Goal: Task Accomplishment & Management: Complete application form

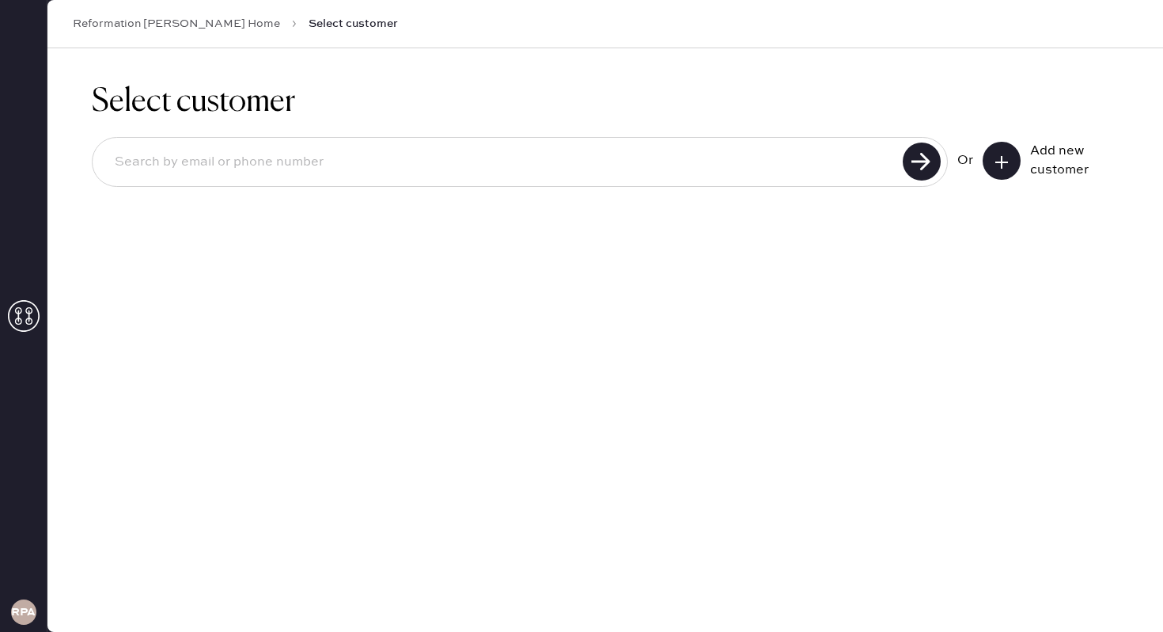
click at [646, 132] on div "Or Add new customer" at bounding box center [605, 163] width 1027 height 85
click at [598, 146] on input at bounding box center [500, 162] width 796 height 36
type input "[EMAIL_ADDRESS][DOMAIN_NAME]"
click at [922, 161] on use at bounding box center [922, 161] width 38 height 38
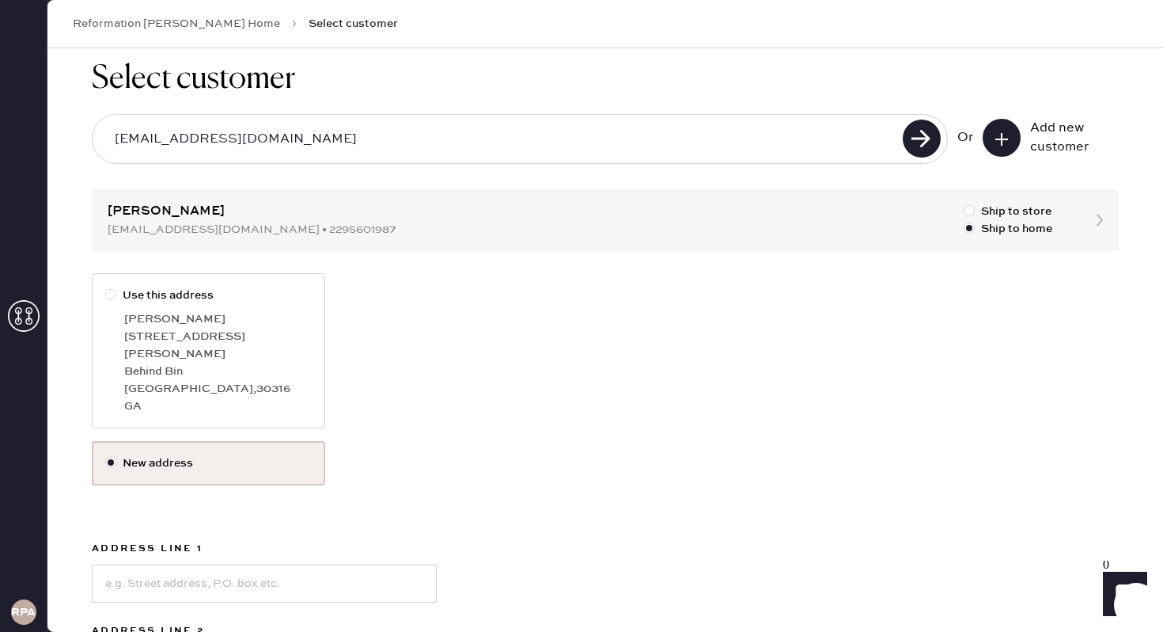
scroll to position [24, 0]
click at [204, 321] on div "[PERSON_NAME]" at bounding box center [218, 317] width 188 height 17
click at [106, 286] on input "Use this address" at bounding box center [105, 286] width 1 height 1
radio input "true"
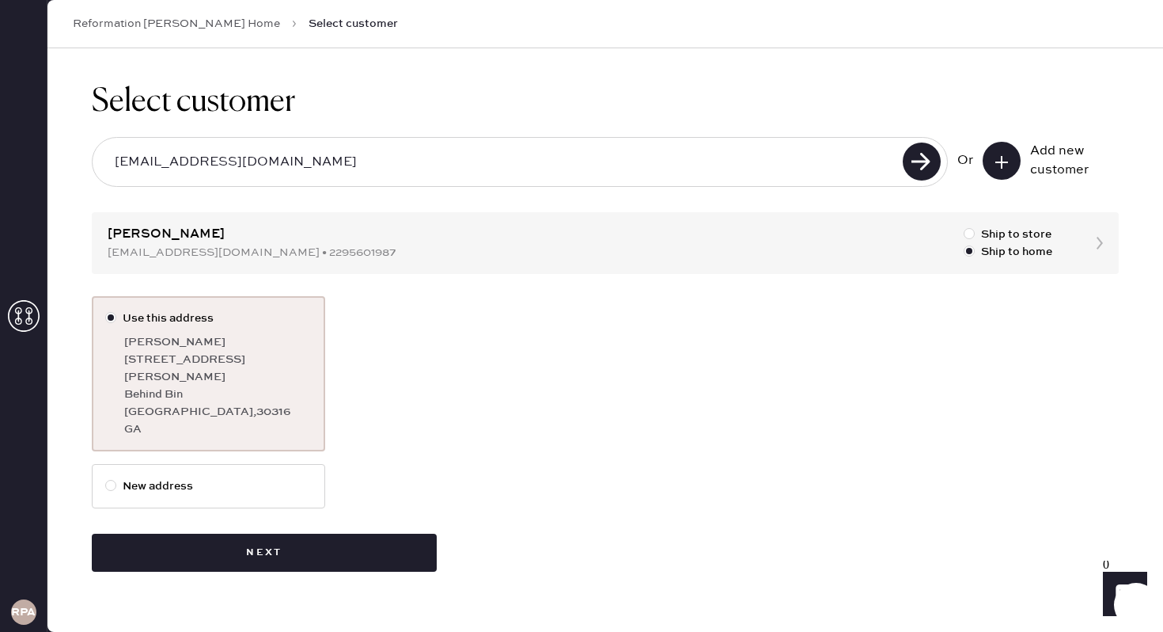
scroll to position [0, 0]
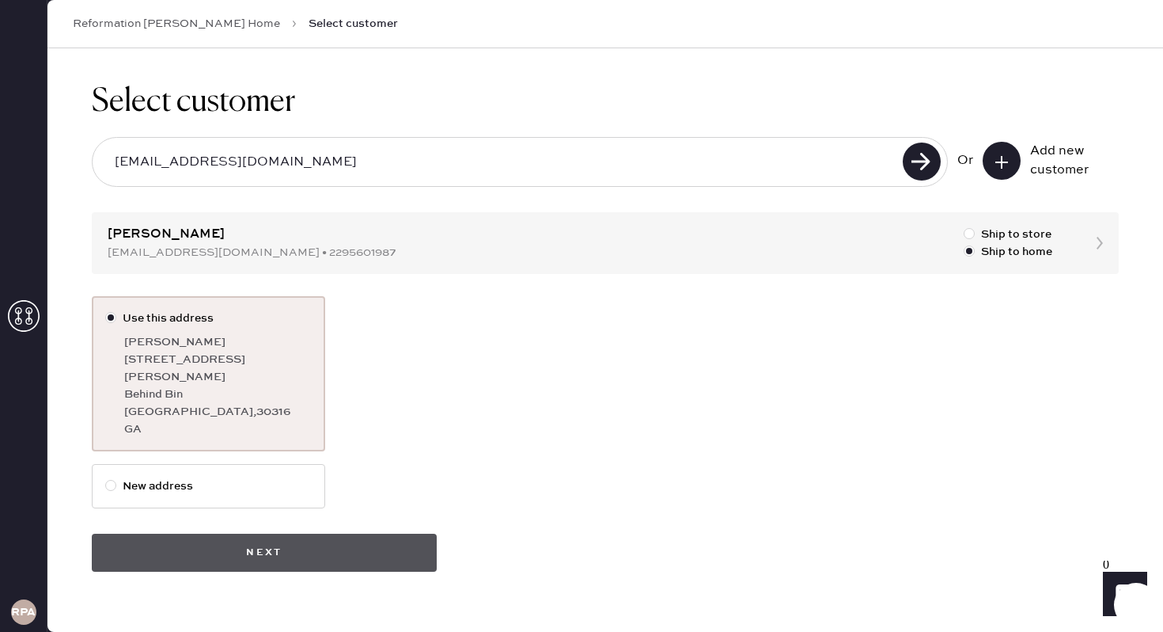
click at [278, 533] on button "Next" at bounding box center [264, 552] width 345 height 38
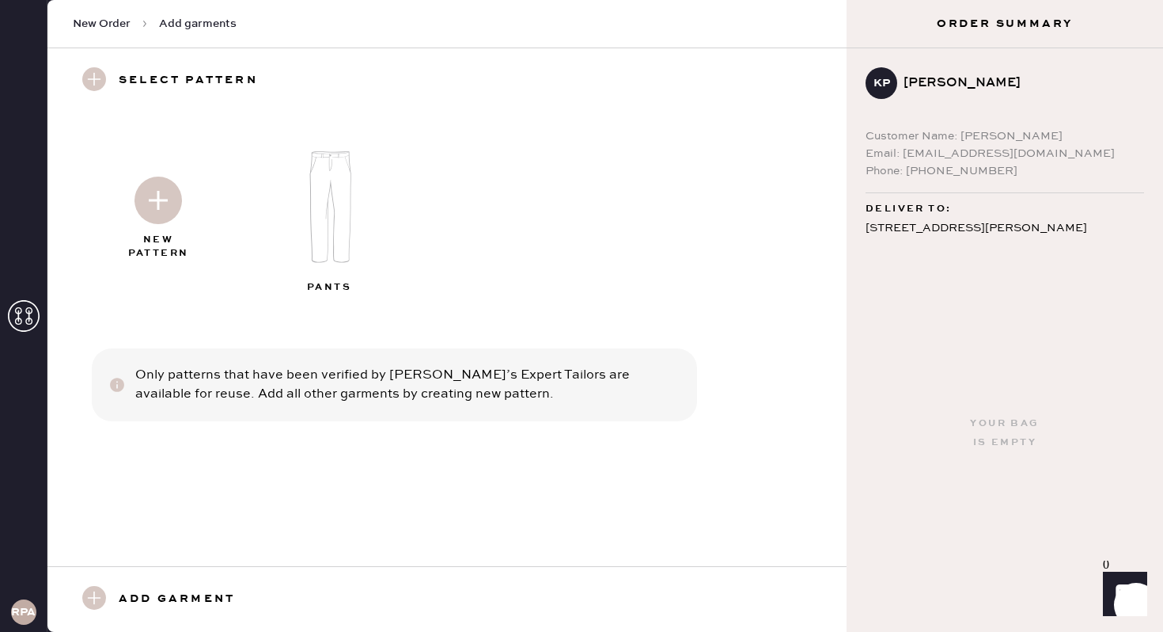
click at [161, 590] on h3 "Add garment" at bounding box center [177, 599] width 116 height 27
click at [93, 599] on use at bounding box center [94, 598] width 24 height 24
click at [101, 78] on use at bounding box center [94, 79] width 24 height 24
click at [172, 212] on img at bounding box center [158, 199] width 47 height 47
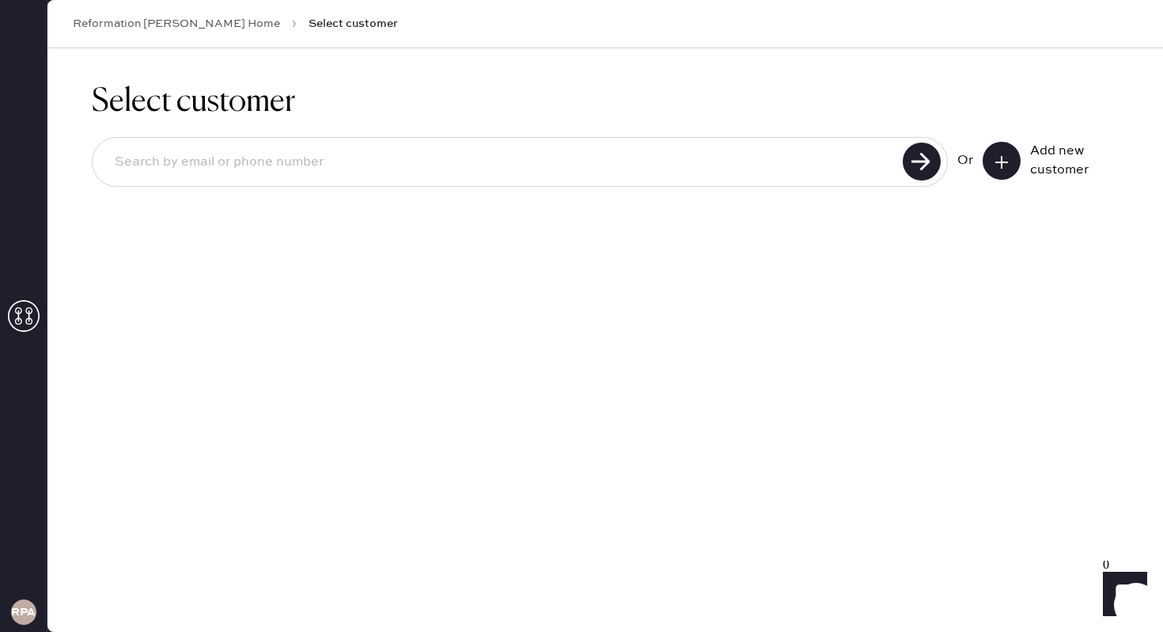
click at [571, 164] on input at bounding box center [500, 162] width 796 height 36
type input "[EMAIL_ADDRESS][DOMAIN_NAME]"
click at [913, 173] on use at bounding box center [922, 161] width 38 height 38
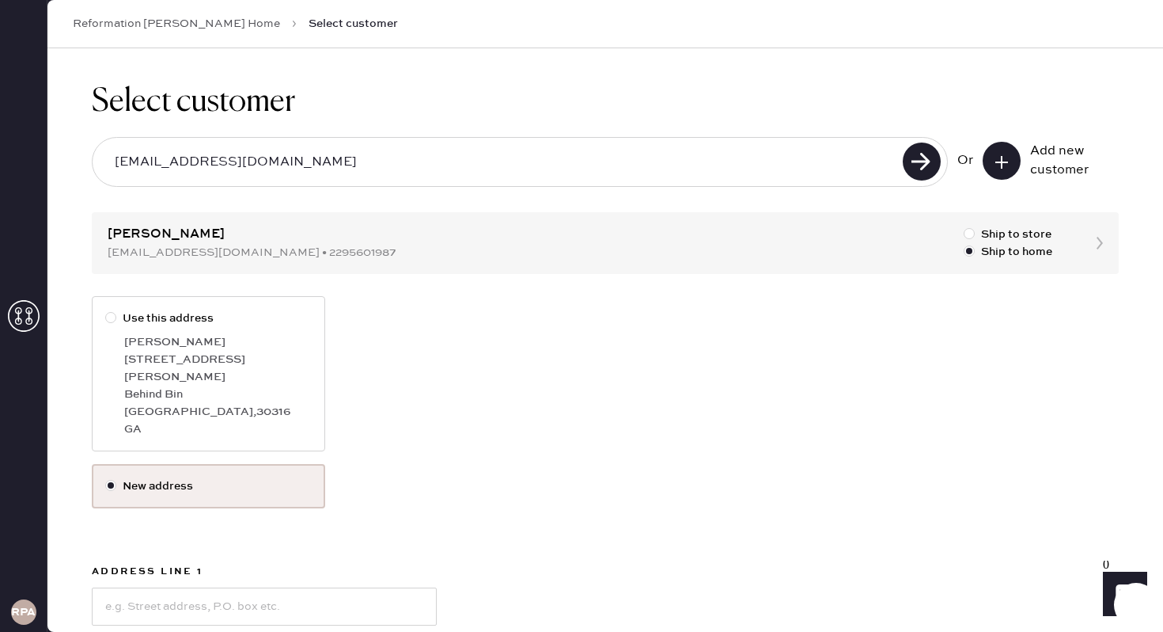
click at [290, 334] on div "[PERSON_NAME]" at bounding box center [218, 341] width 188 height 17
click at [106, 310] on input "Use this address" at bounding box center [105, 309] width 1 height 1
radio input "true"
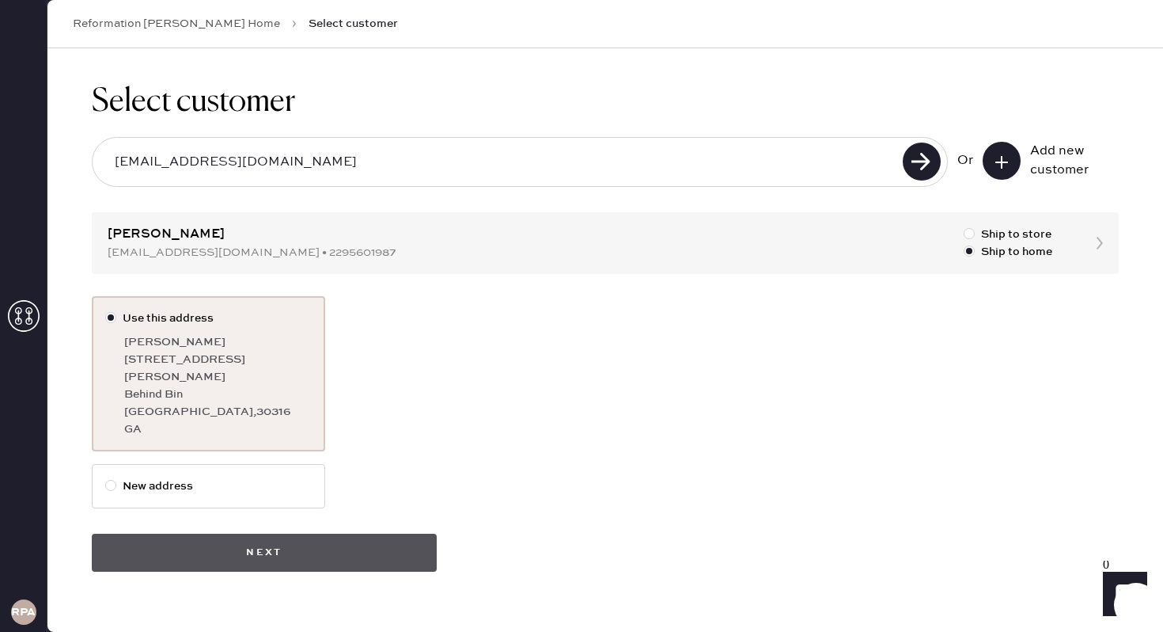
click at [320, 541] on button "Next" at bounding box center [264, 552] width 345 height 38
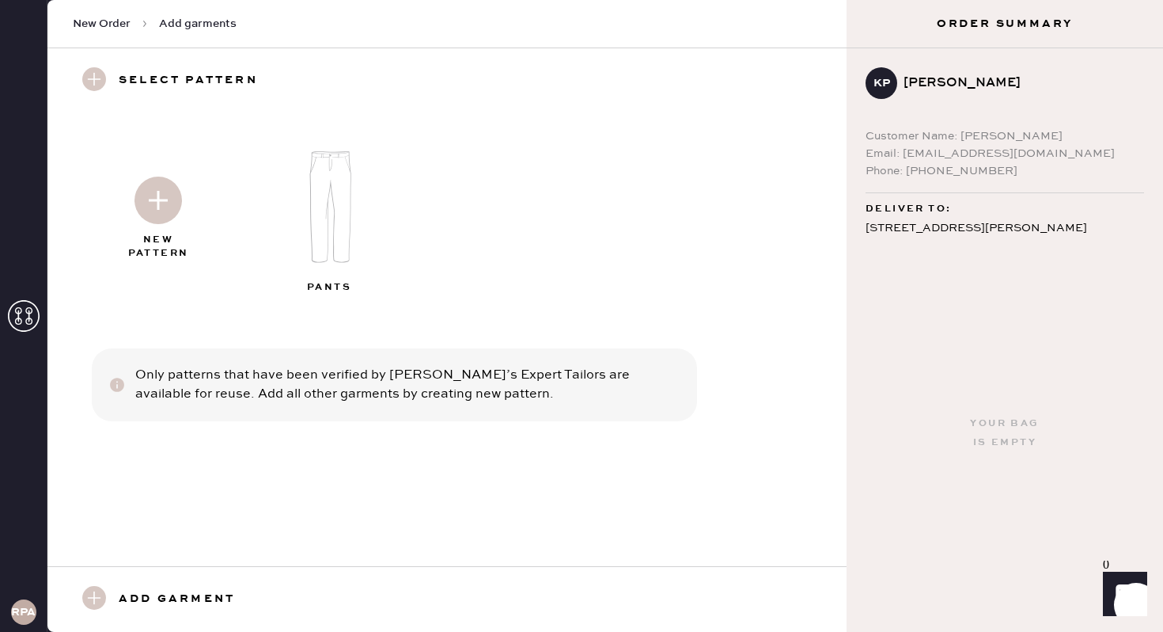
click at [89, 593] on use at bounding box center [94, 598] width 24 height 24
click at [139, 599] on h3 "Add garment" at bounding box center [177, 599] width 116 height 27
click at [138, 599] on h3 "Add garment" at bounding box center [177, 599] width 116 height 27
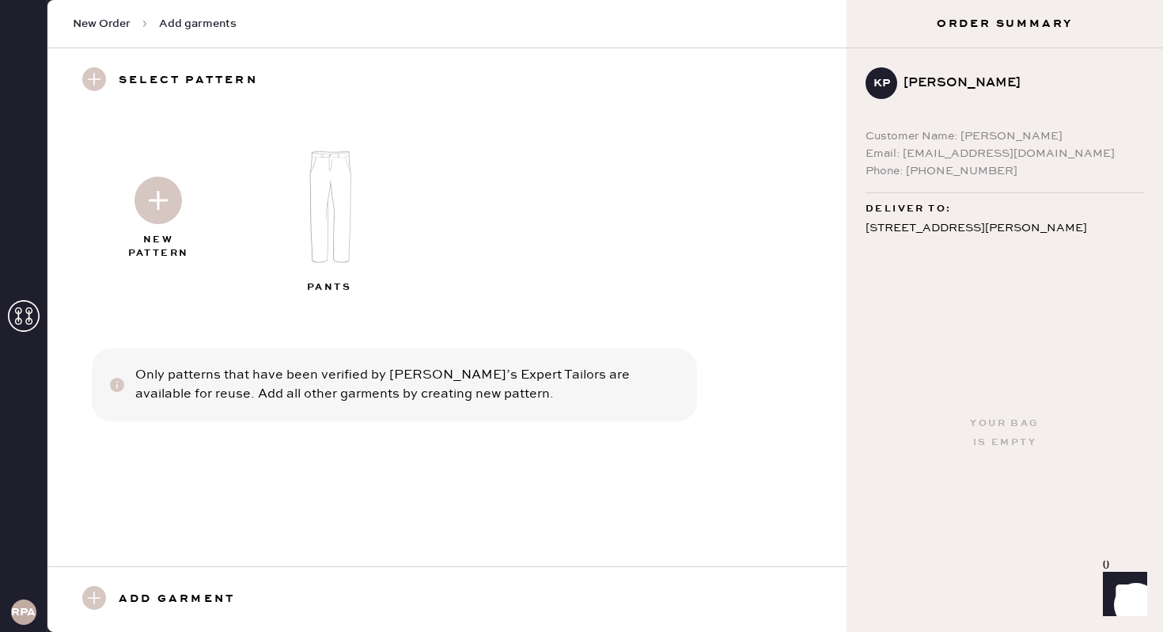
click at [131, 598] on h3 "Add garment" at bounding box center [177, 599] width 116 height 27
click at [128, 596] on h3 "Add garment" at bounding box center [177, 599] width 116 height 27
click at [101, 597] on use at bounding box center [94, 598] width 24 height 24
click at [93, 598] on use at bounding box center [94, 598] width 24 height 24
click at [99, 78] on use at bounding box center [94, 79] width 24 height 24
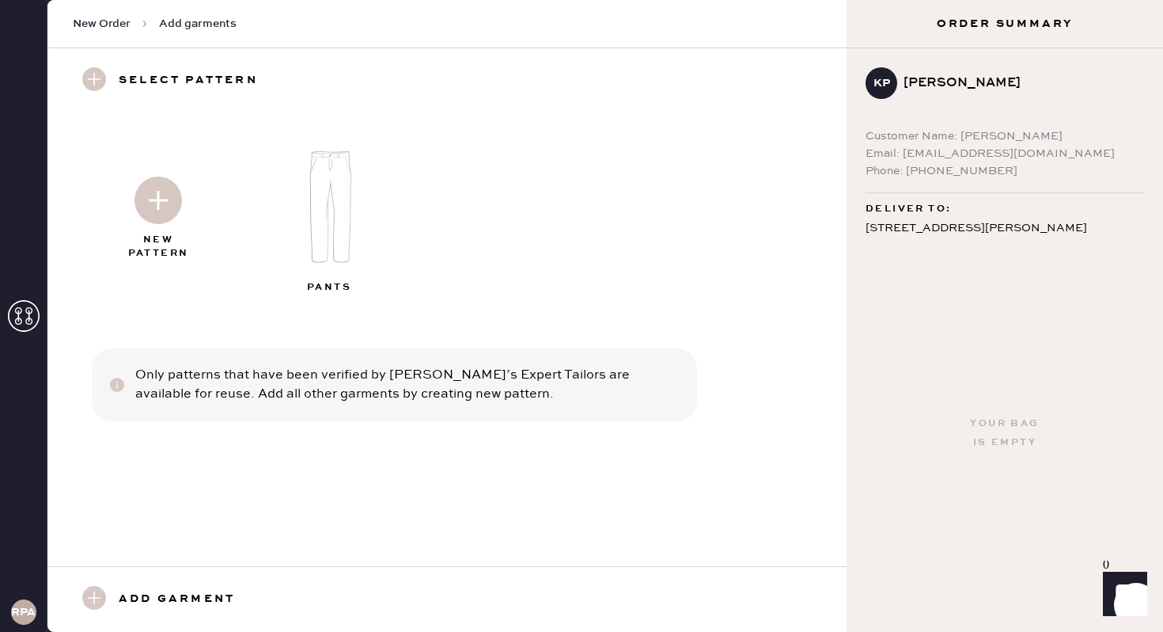
click at [157, 191] on img at bounding box center [158, 199] width 47 height 47
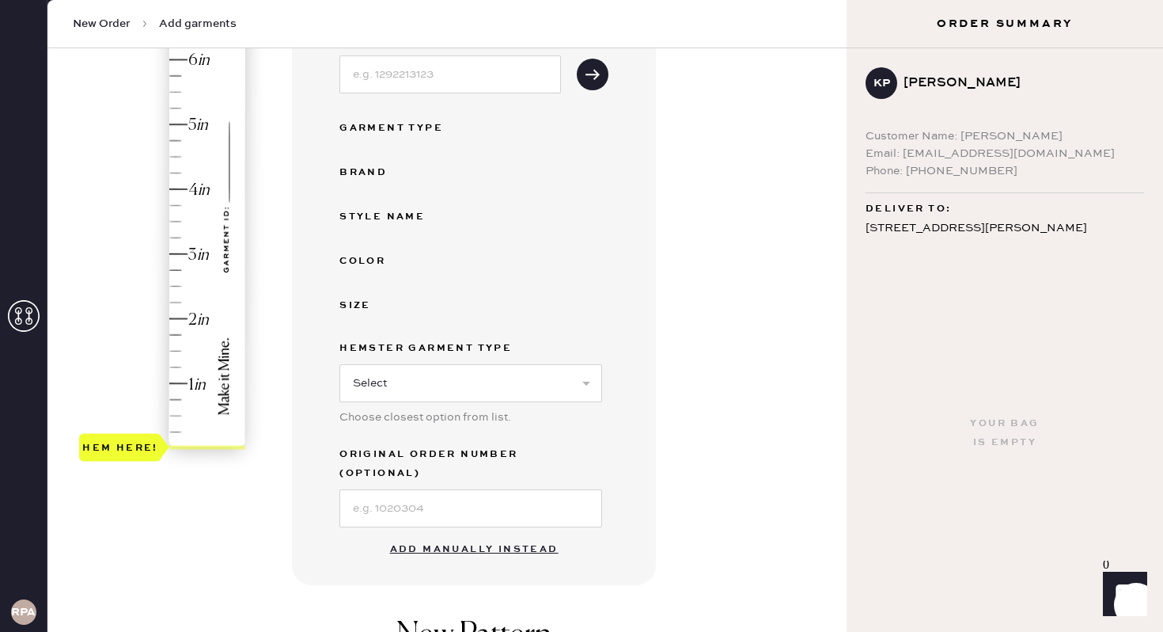
scroll to position [230, 0]
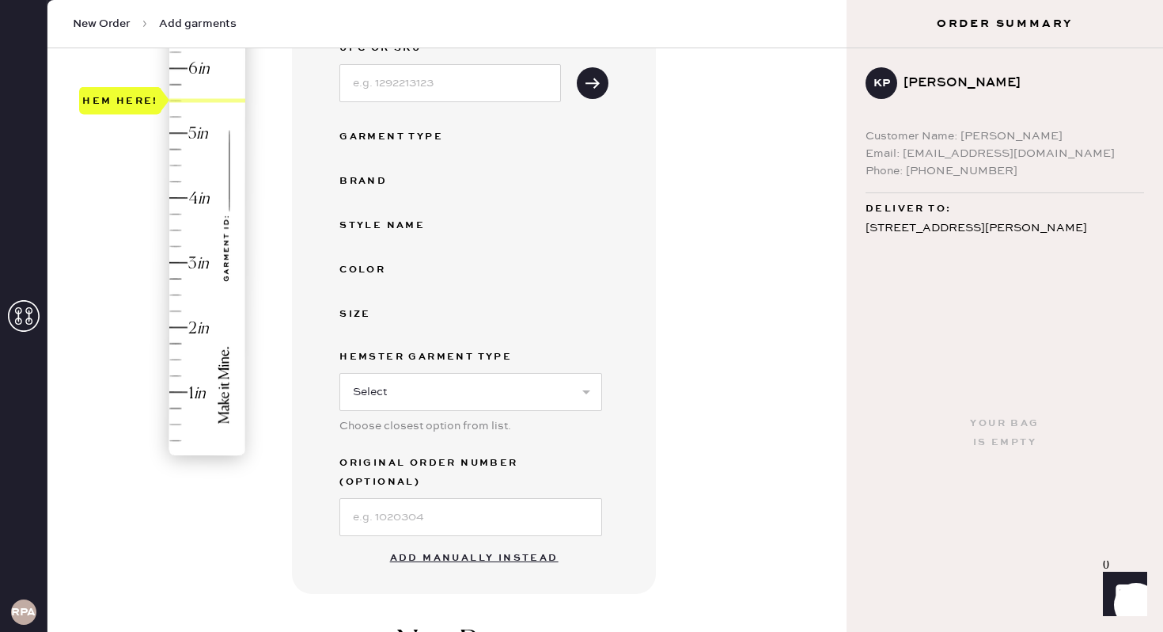
drag, startPoint x: 135, startPoint y: 448, endPoint x: 138, endPoint y: 97, distance: 350.6
click at [138, 97] on div "Hem here!" at bounding box center [120, 100] width 76 height 19
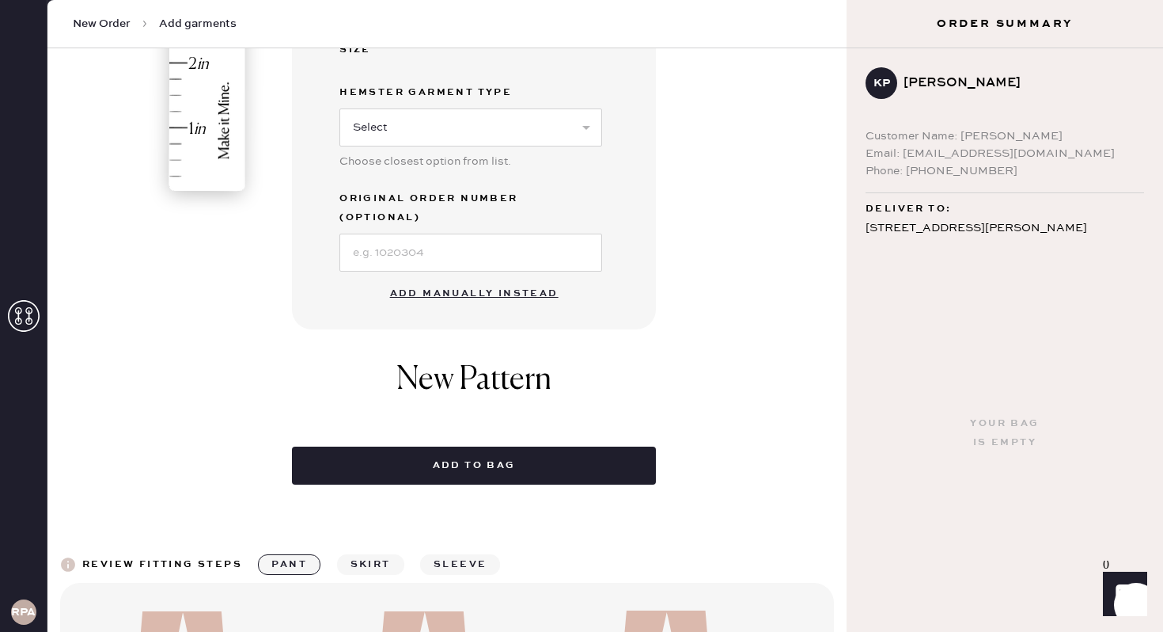
scroll to position [0, 0]
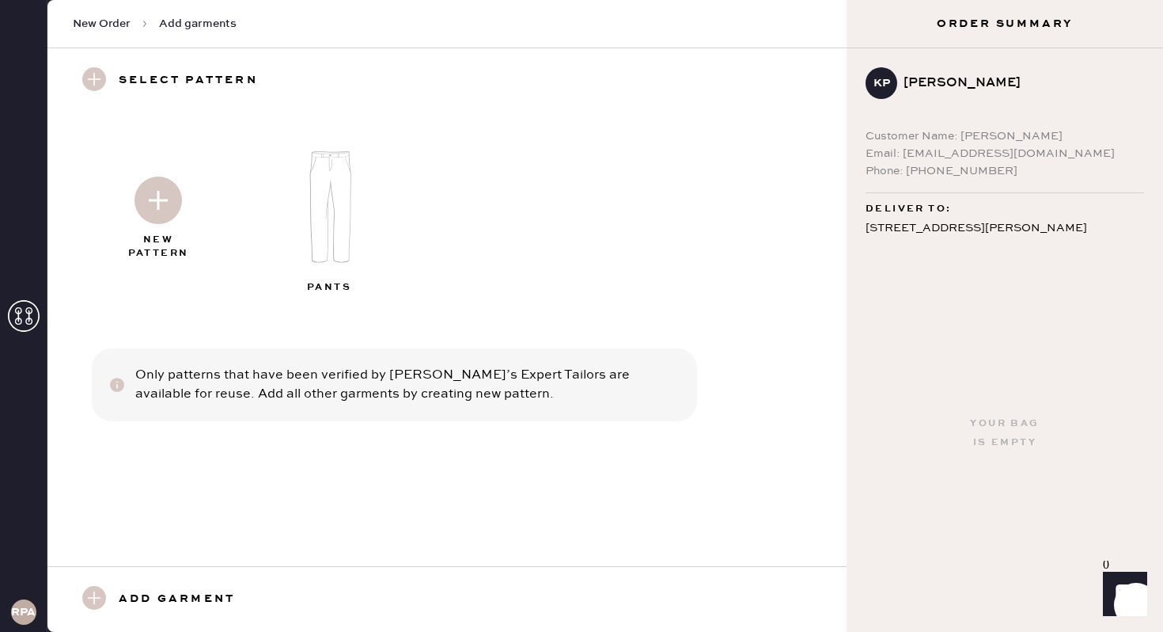
click at [149, 224] on div at bounding box center [158, 196] width 171 height 79
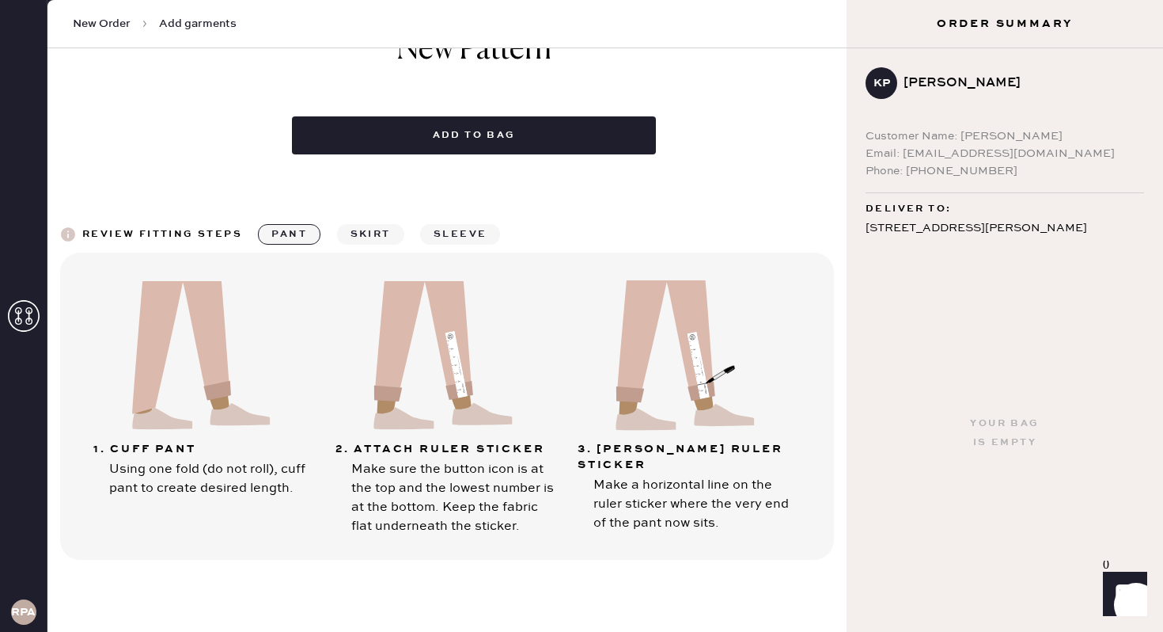
scroll to position [823, 0]
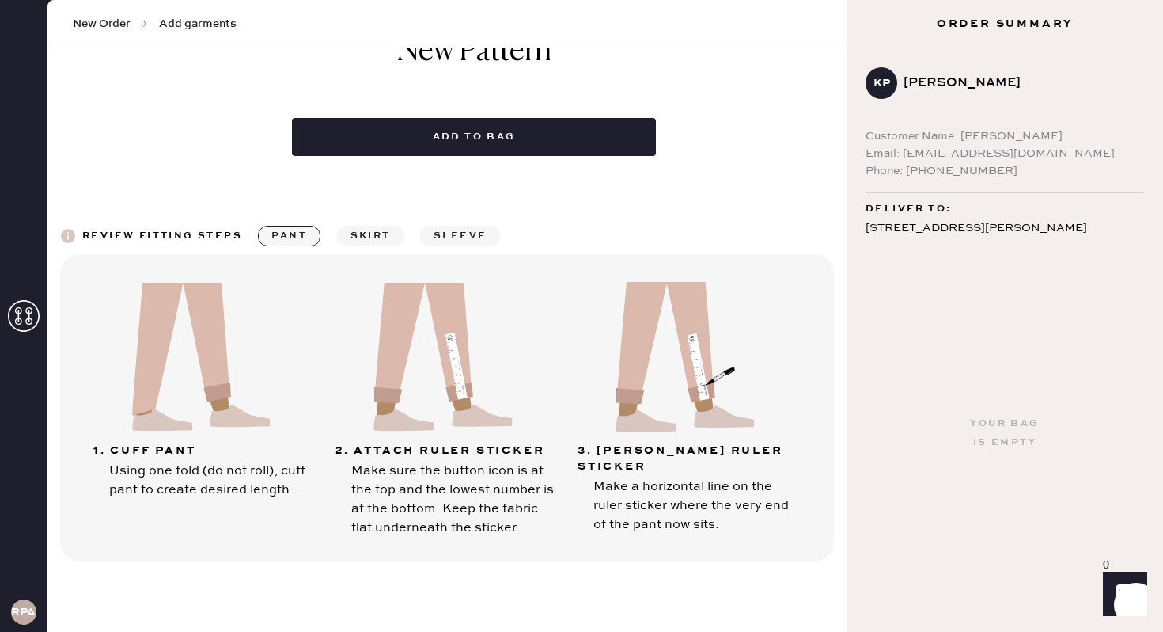
click at [346, 226] on button "skirt" at bounding box center [370, 236] width 67 height 21
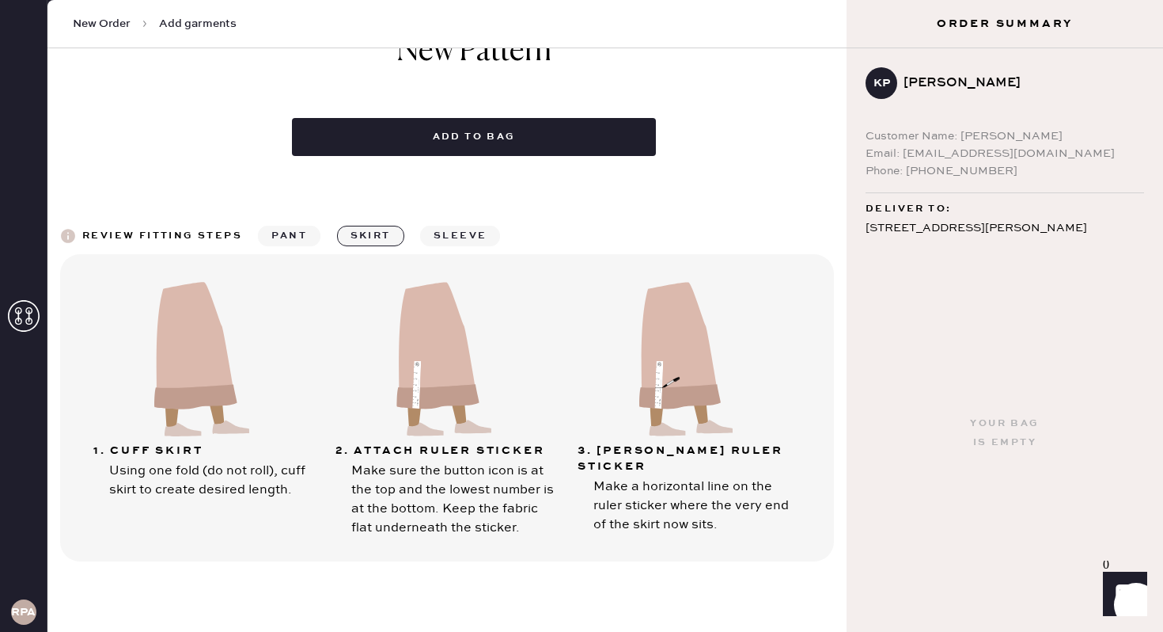
click at [279, 226] on button "pant" at bounding box center [289, 236] width 63 height 21
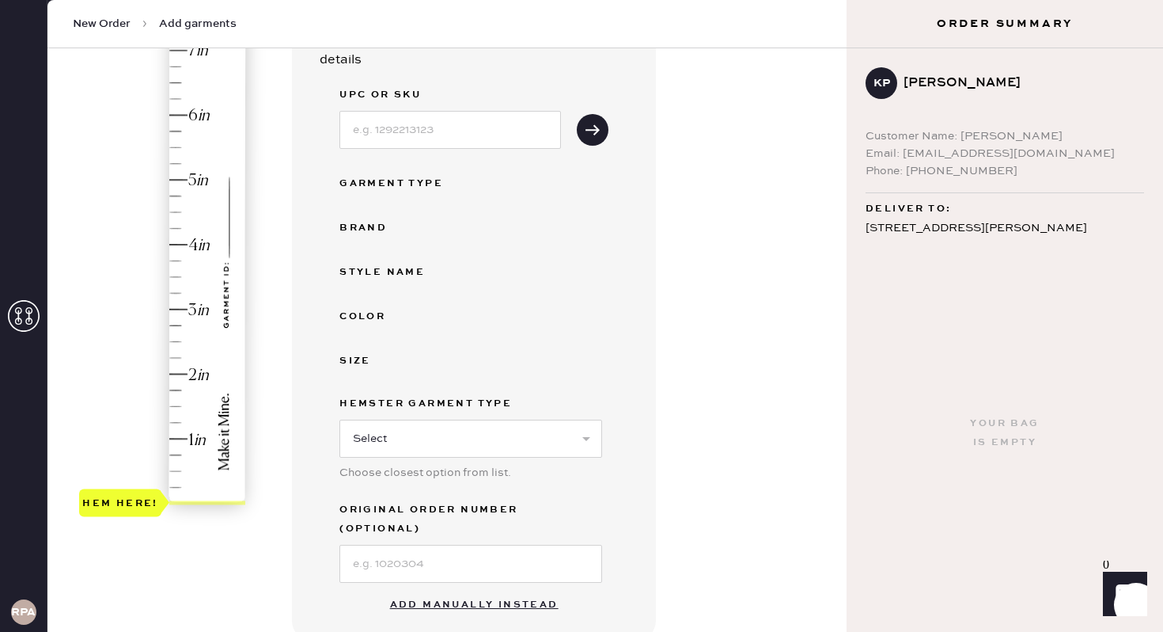
scroll to position [188, 0]
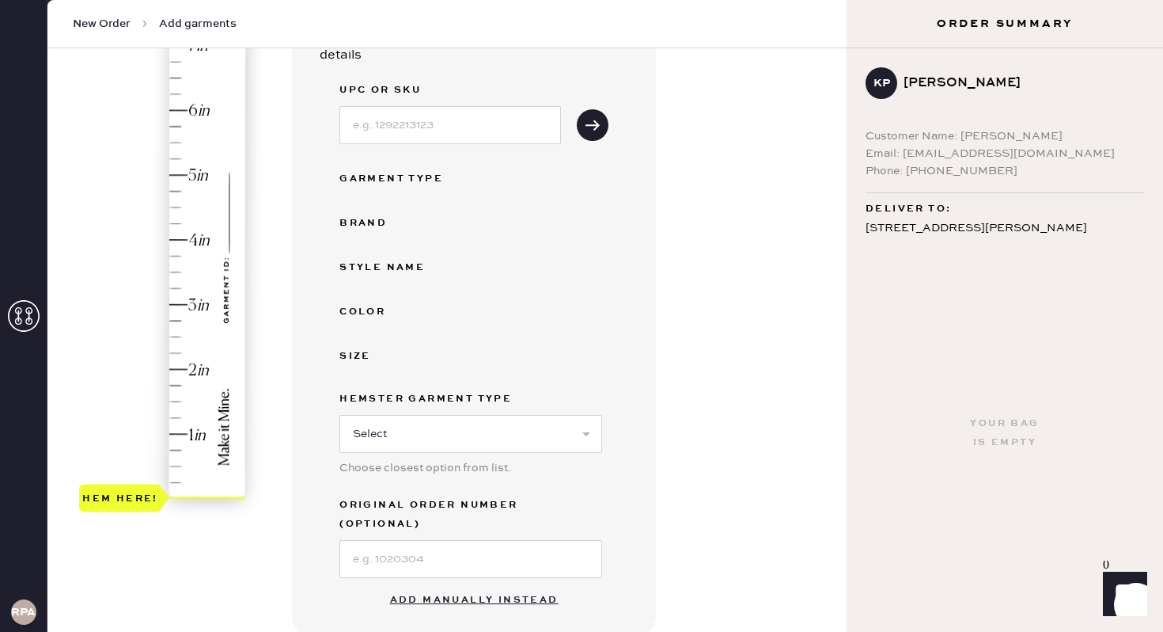
click at [168, 138] on div "Hem here!" at bounding box center [163, 272] width 169 height 467
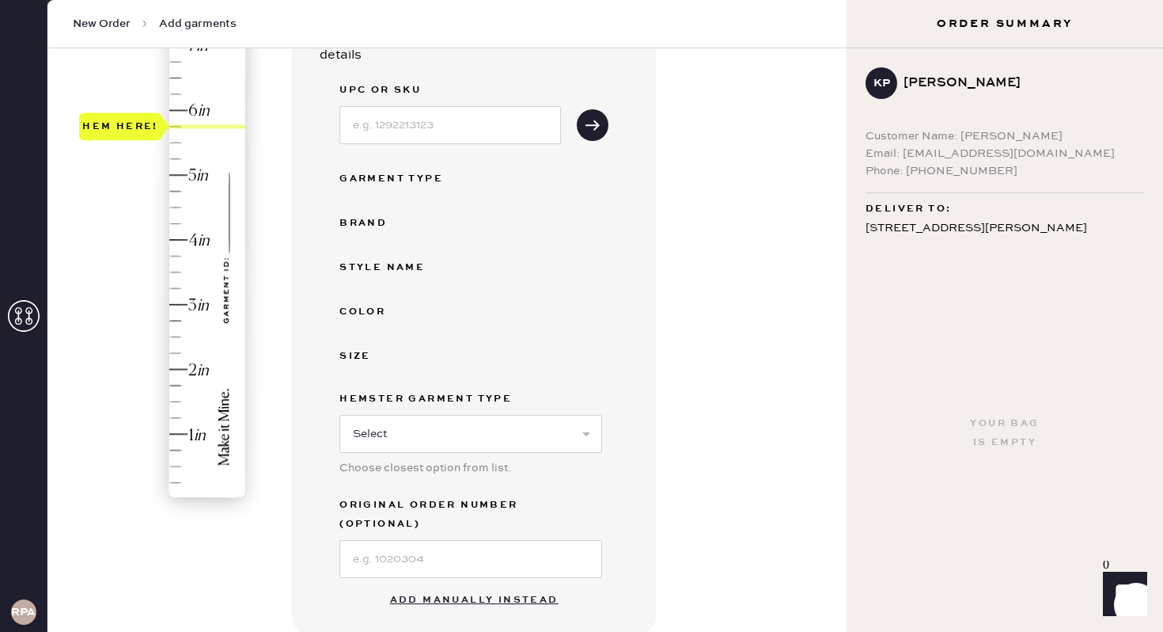
click at [169, 137] on div at bounding box center [164, 125] width 10 height 27
click at [173, 141] on div "Hem here!" at bounding box center [163, 272] width 169 height 467
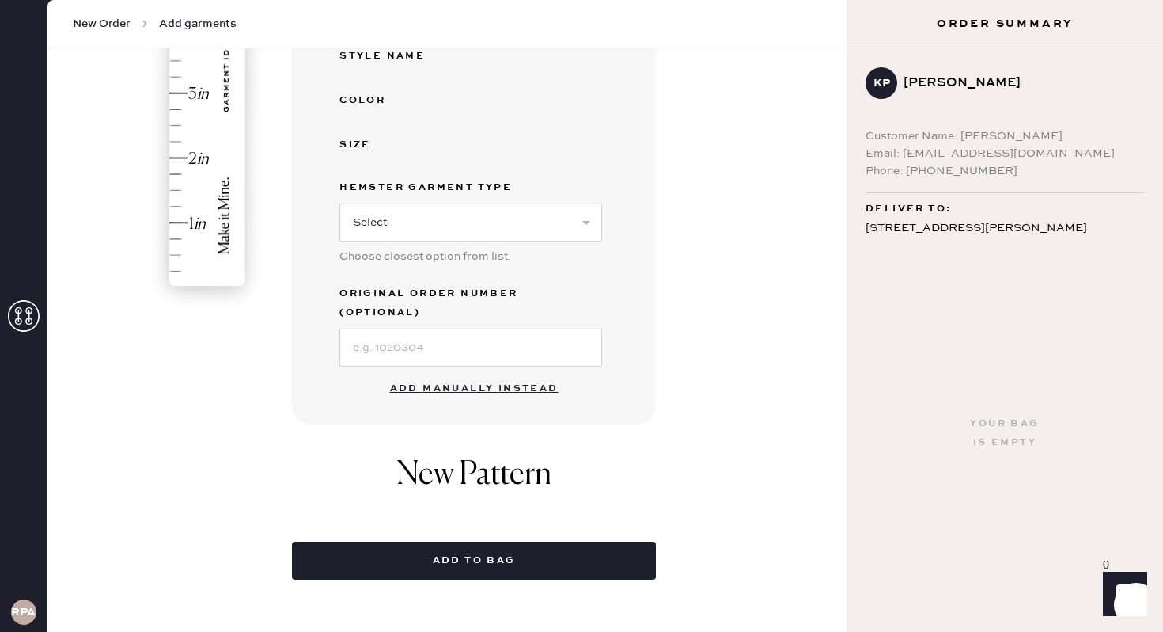
scroll to position [416, 0]
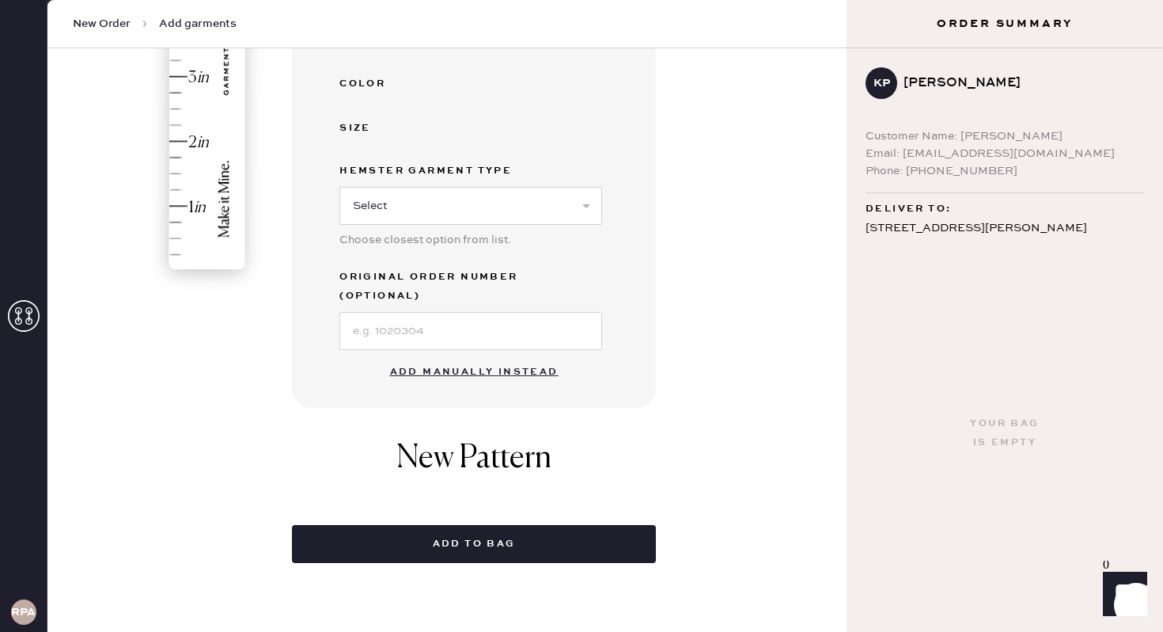
click at [488, 356] on button "Add manually instead" at bounding box center [475, 372] width 188 height 32
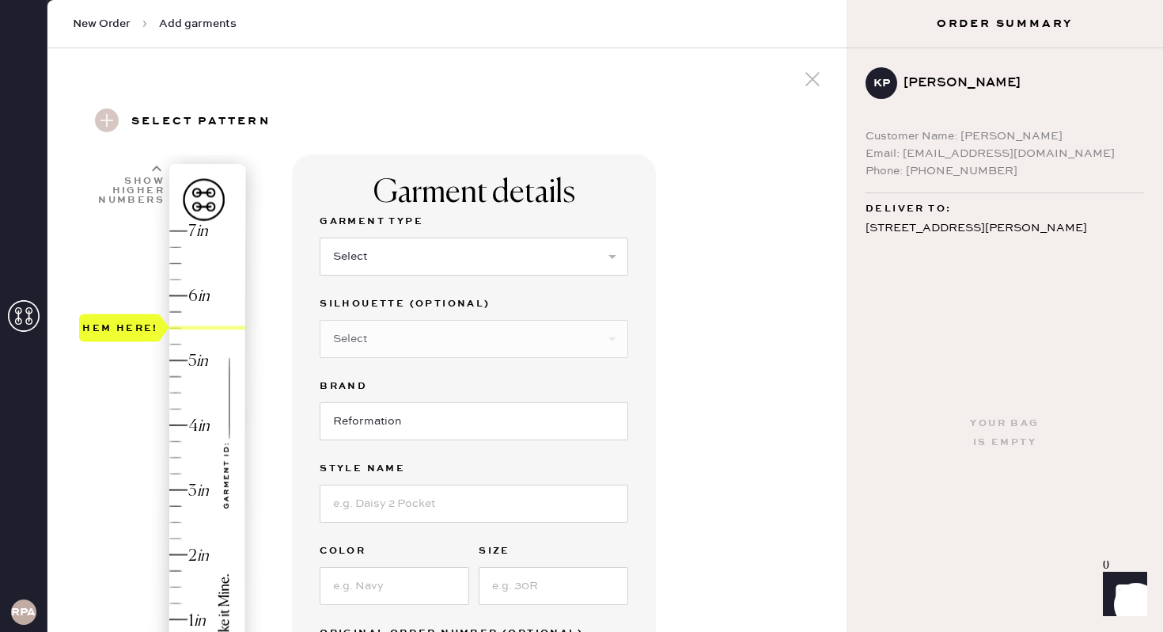
scroll to position [4, 0]
click at [503, 267] on select "Select Basic Skirt Jeans Leggings Pants Shorts Basic Sleeved Dress Basic Sleeve…" at bounding box center [474, 256] width 309 height 38
click at [320, 237] on select "Select Basic Skirt Jeans Leggings Pants Shorts Basic Sleeved Dress Basic Sleeve…" at bounding box center [474, 256] width 309 height 38
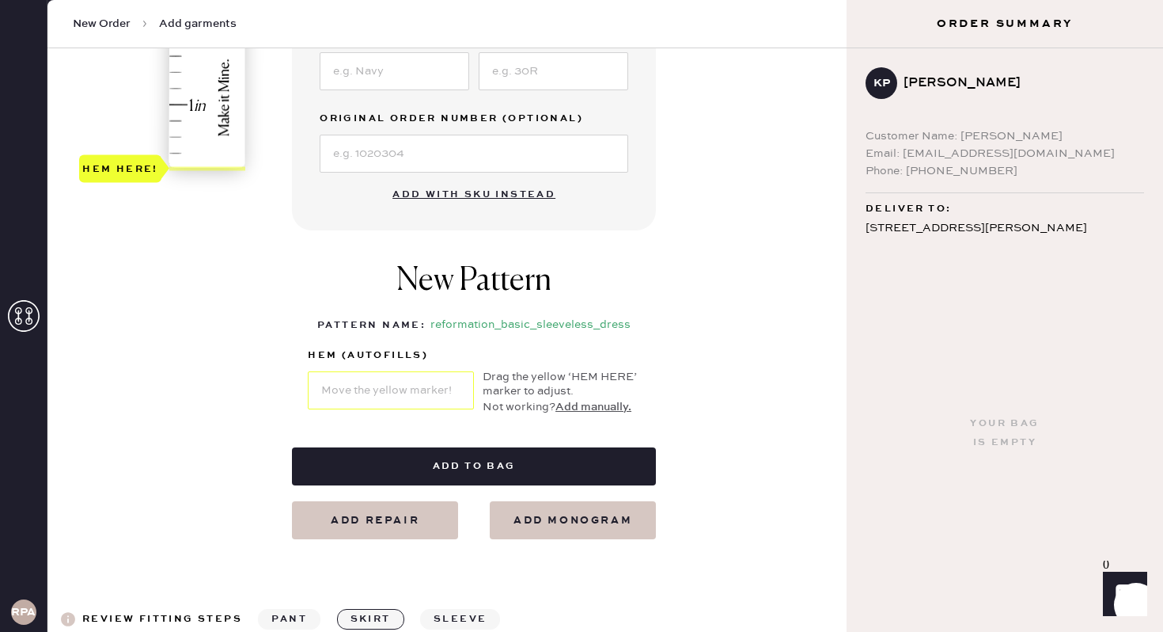
scroll to position [116, 0]
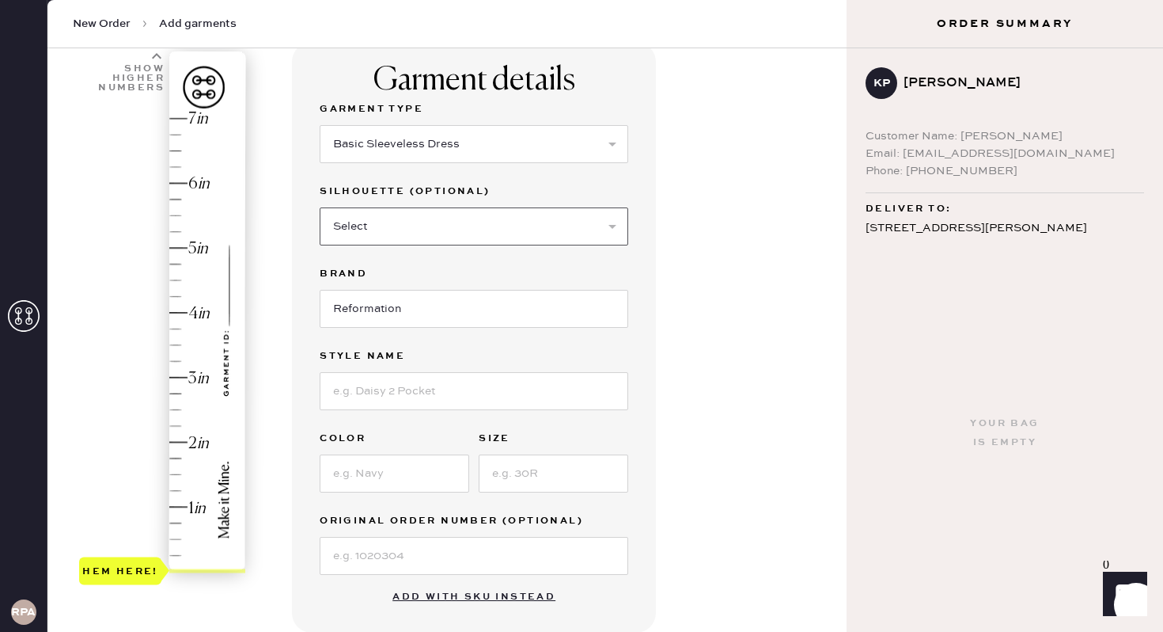
click at [469, 218] on select "Select Maxi Dress Midi Dress Mini Dress Other" at bounding box center [474, 226] width 309 height 38
click at [497, 147] on select "Select Basic Skirt Jeans Leggings Pants Shorts Basic Sleeved Dress Basic Sleeve…" at bounding box center [474, 144] width 309 height 38
select select "6"
click at [320, 125] on select "Select Basic Skirt Jeans Leggings Pants Shorts Basic Sleeved Dress Basic Sleeve…" at bounding box center [474, 144] width 309 height 38
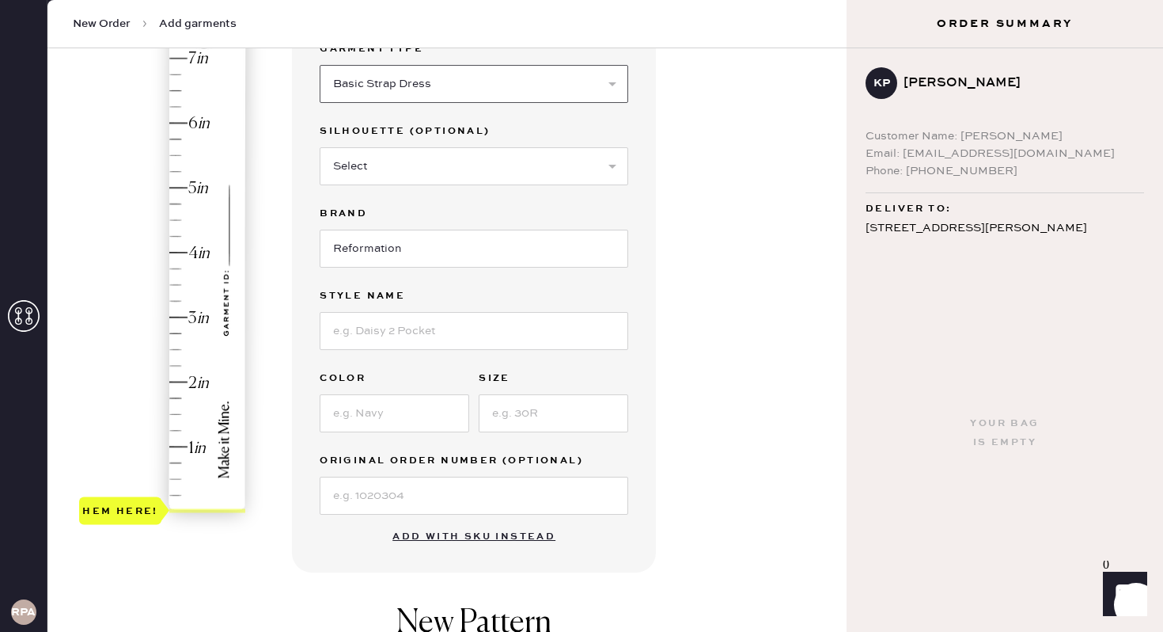
scroll to position [195, 0]
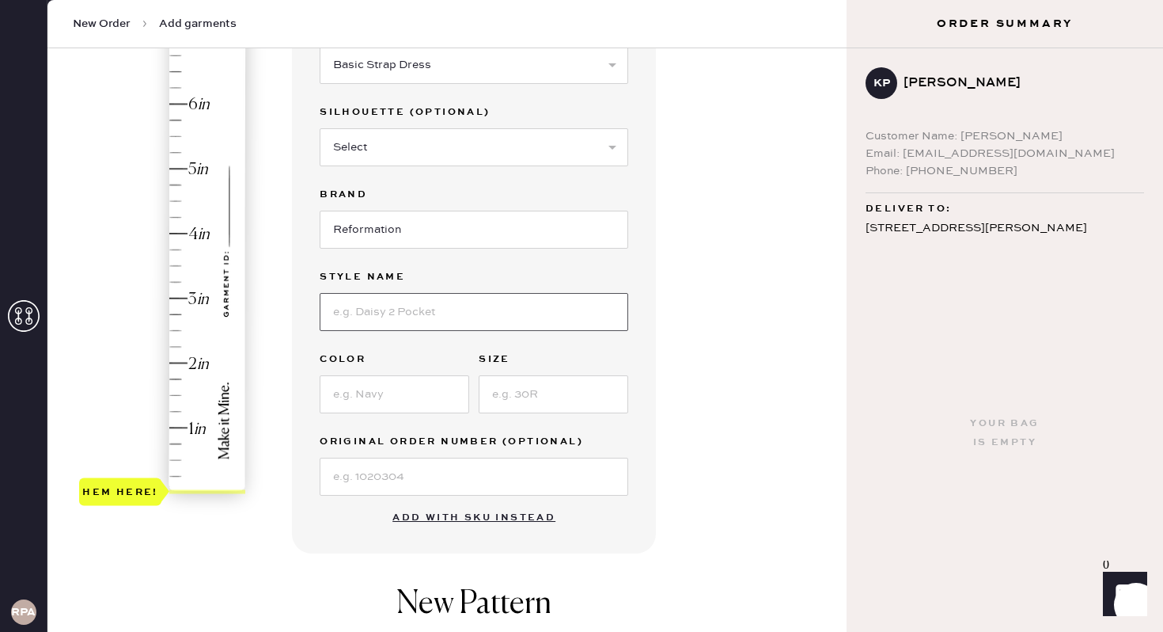
click at [467, 311] on input at bounding box center [474, 312] width 309 height 38
type input "Camella Dress"
click at [378, 402] on input at bounding box center [395, 394] width 150 height 38
type input "2"
type input "Emerald"
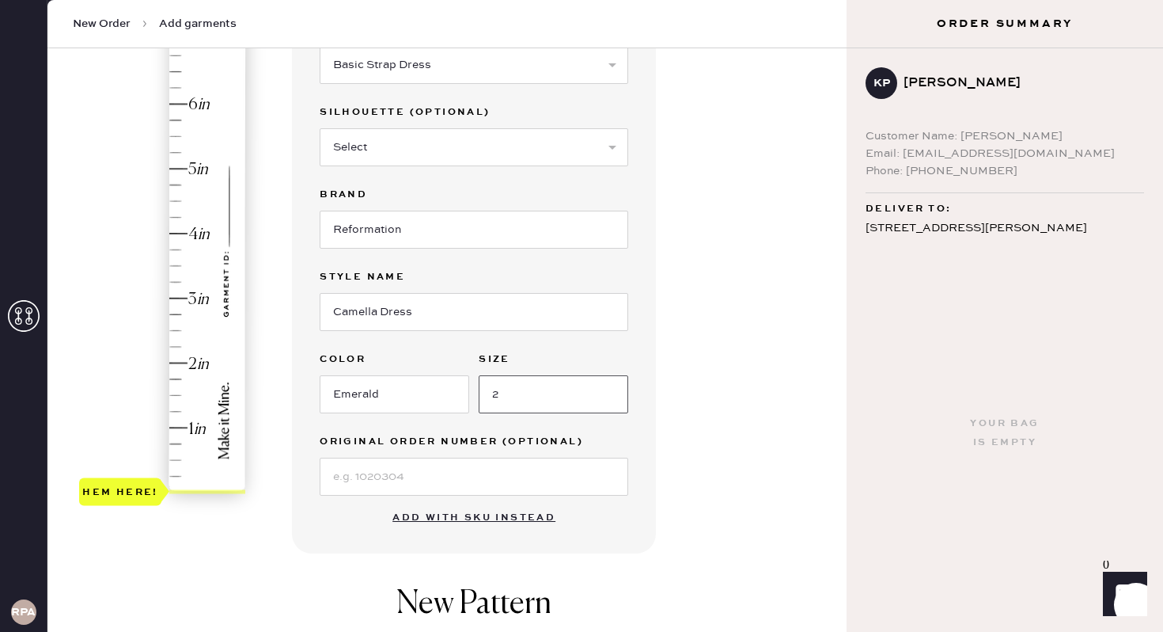
type input "2"
click at [450, 480] on input at bounding box center [474, 476] width 309 height 38
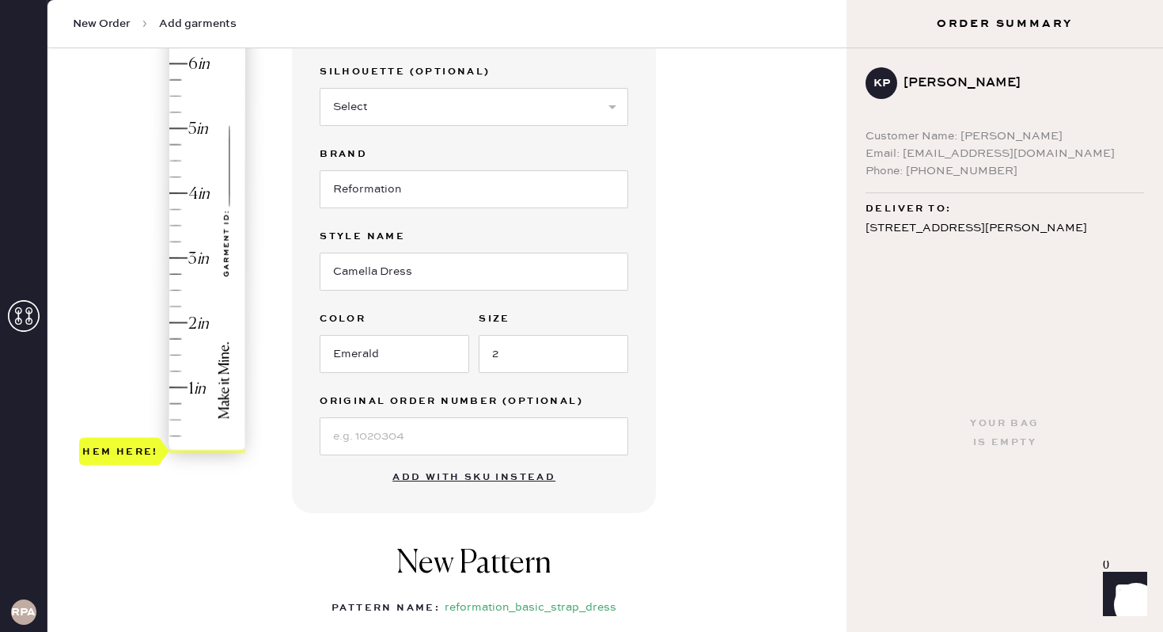
click at [712, 353] on div "Garment details Garment Type Select Basic Skirt Jeans Leggings Pants Shorts Bas…" at bounding box center [563, 393] width 542 height 943
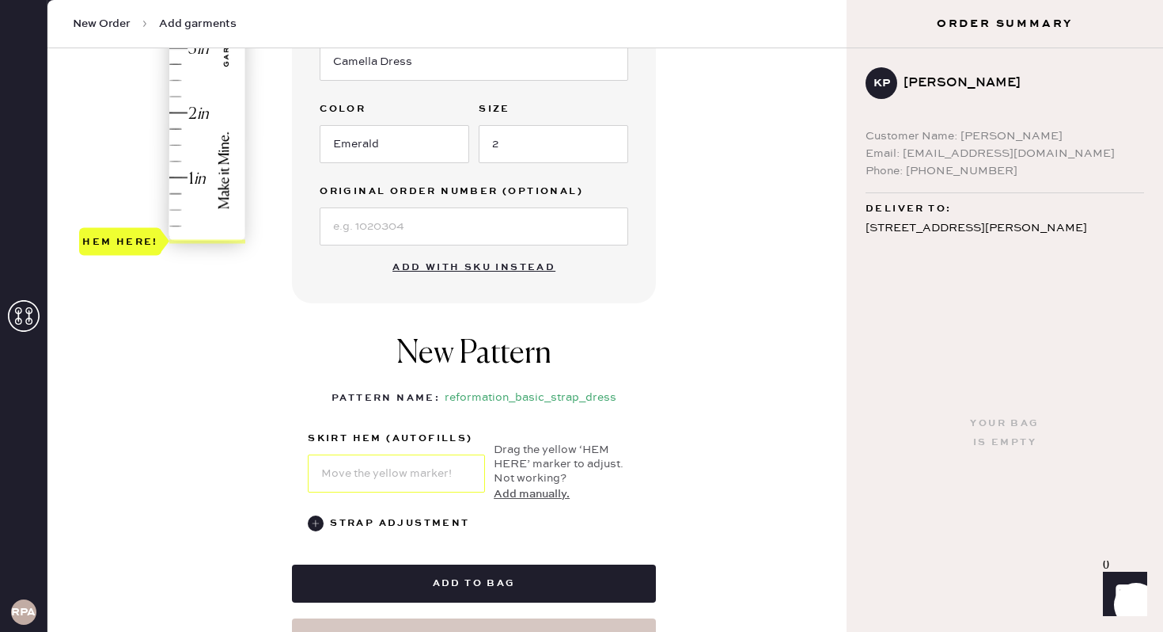
scroll to position [40, 0]
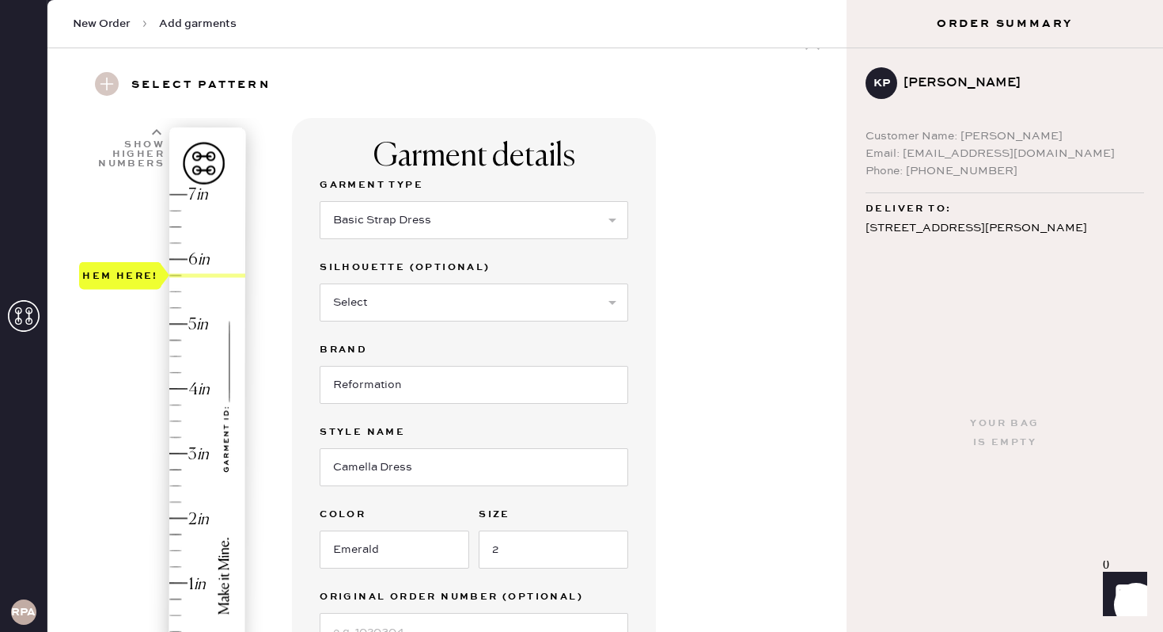
click at [184, 286] on div "Hem here!" at bounding box center [163, 421] width 169 height 467
type input "5.5"
click at [191, 289] on div "Hem here!" at bounding box center [163, 421] width 169 height 467
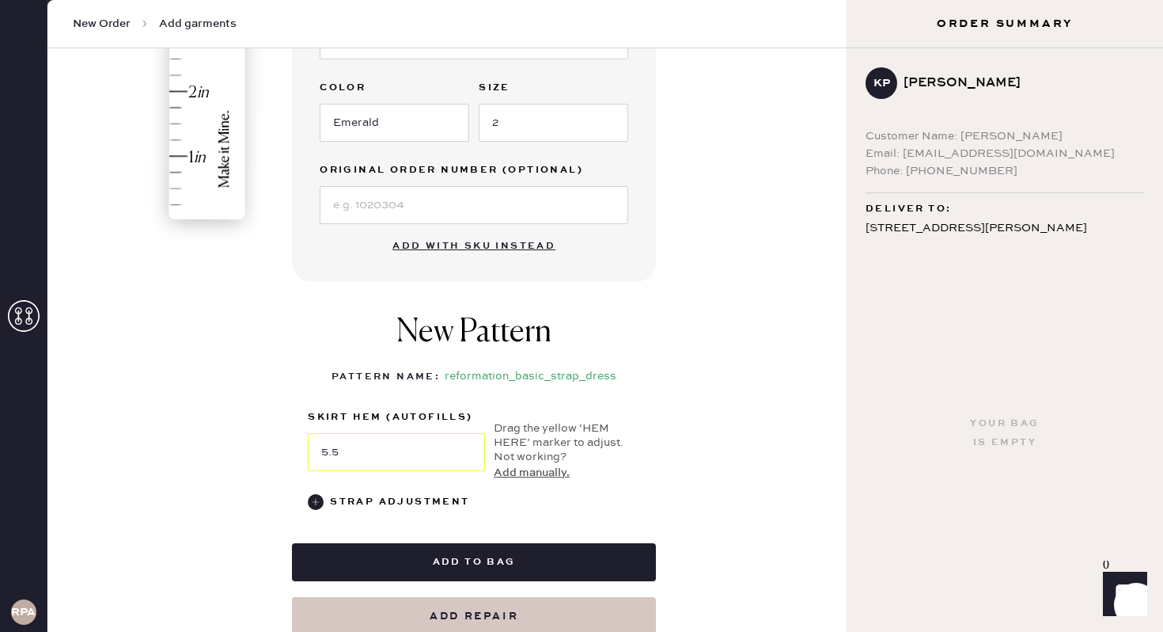
scroll to position [568, 0]
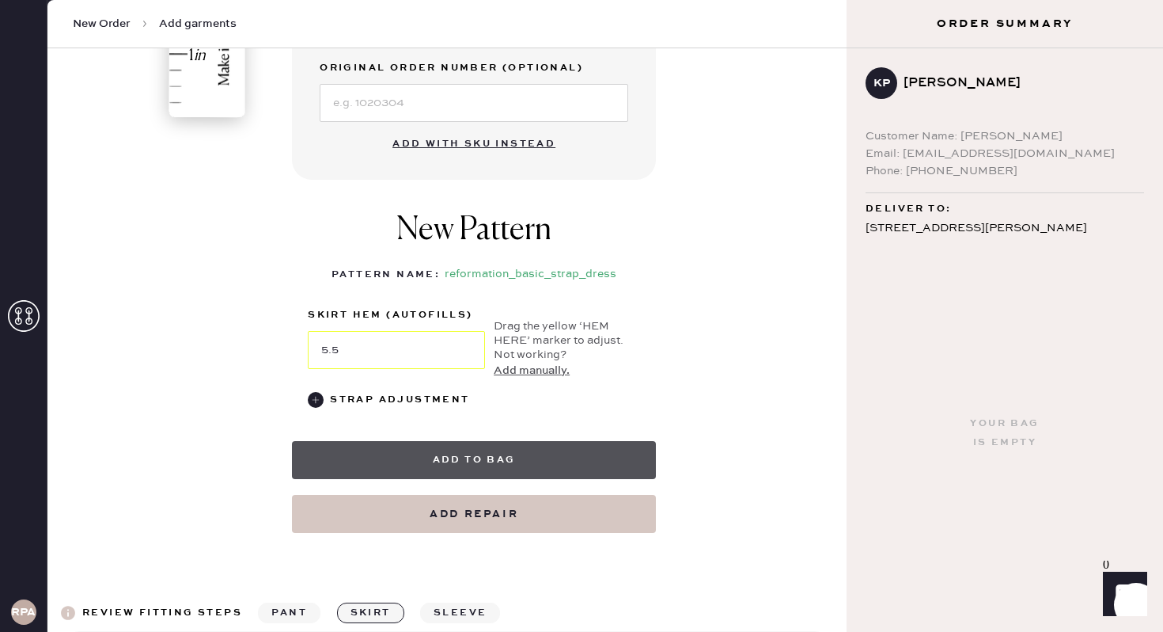
click at [500, 455] on button "Add to bag" at bounding box center [474, 460] width 364 height 38
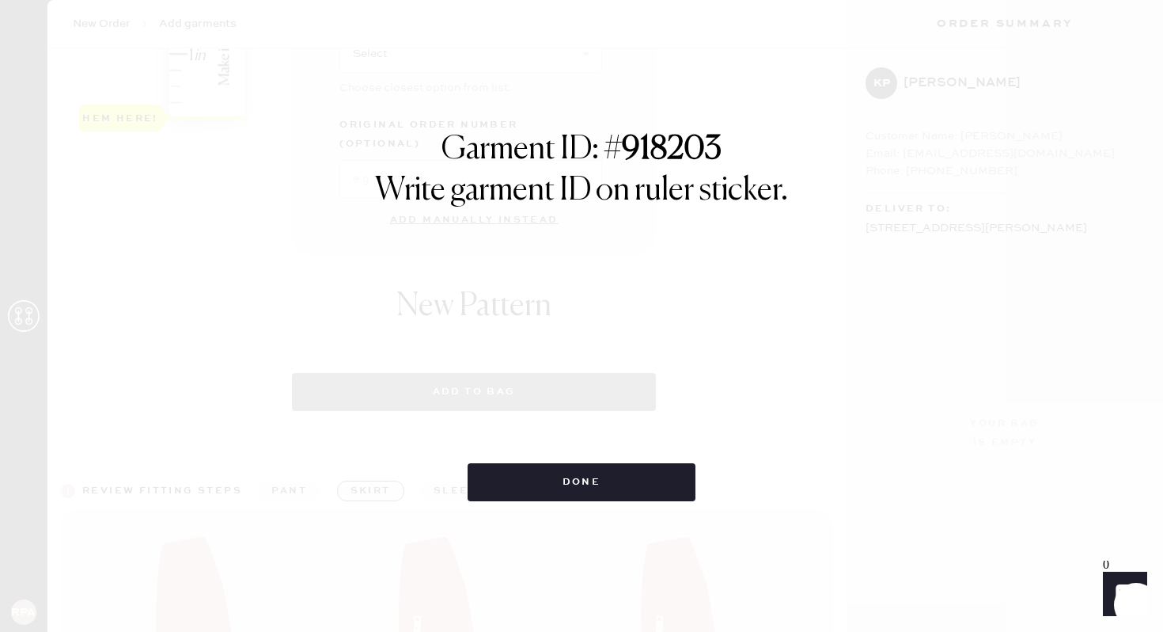
select select "6"
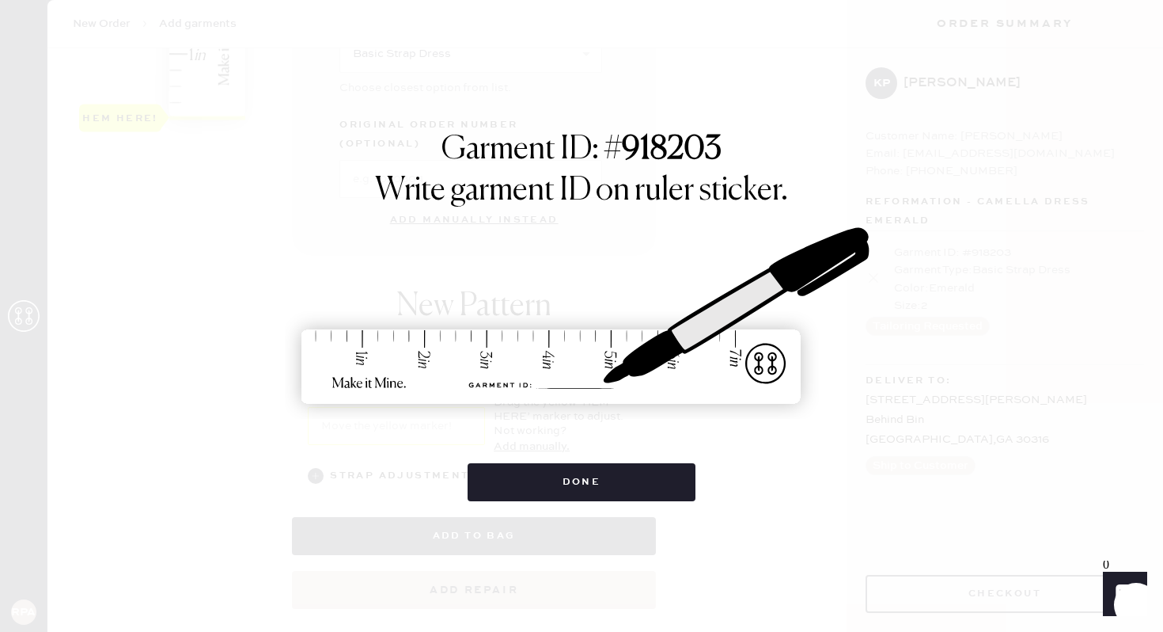
click at [96, 66] on div "Garment ID: # 918203 Write garment ID on ruler sticker. Done" at bounding box center [581, 316] width 1163 height 632
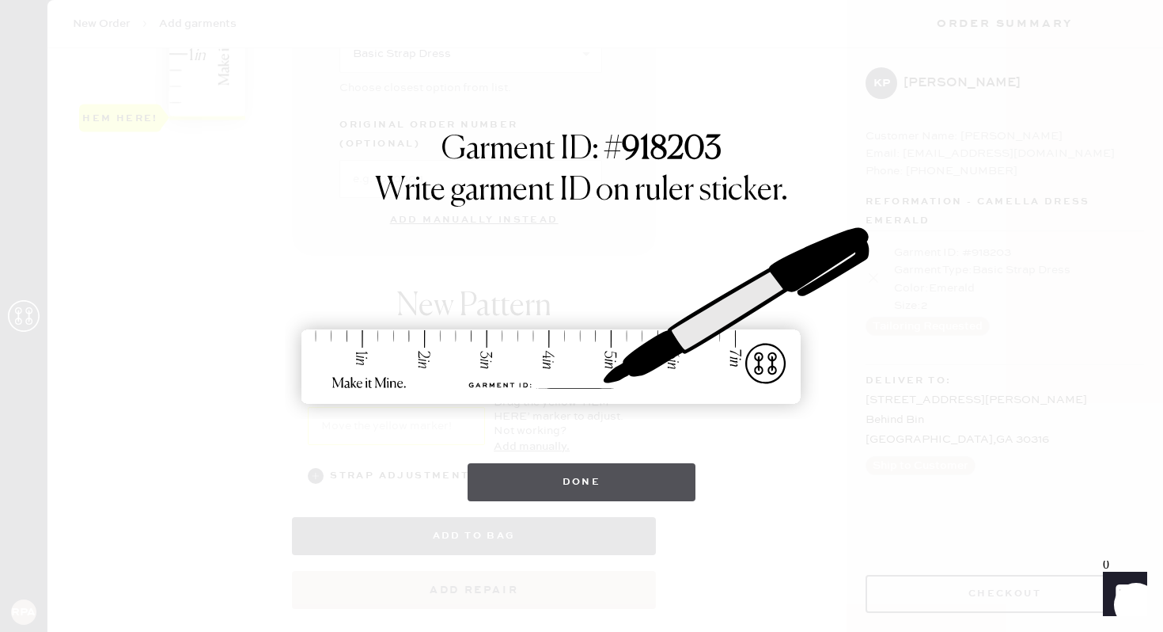
click at [601, 485] on button "Done" at bounding box center [582, 482] width 229 height 38
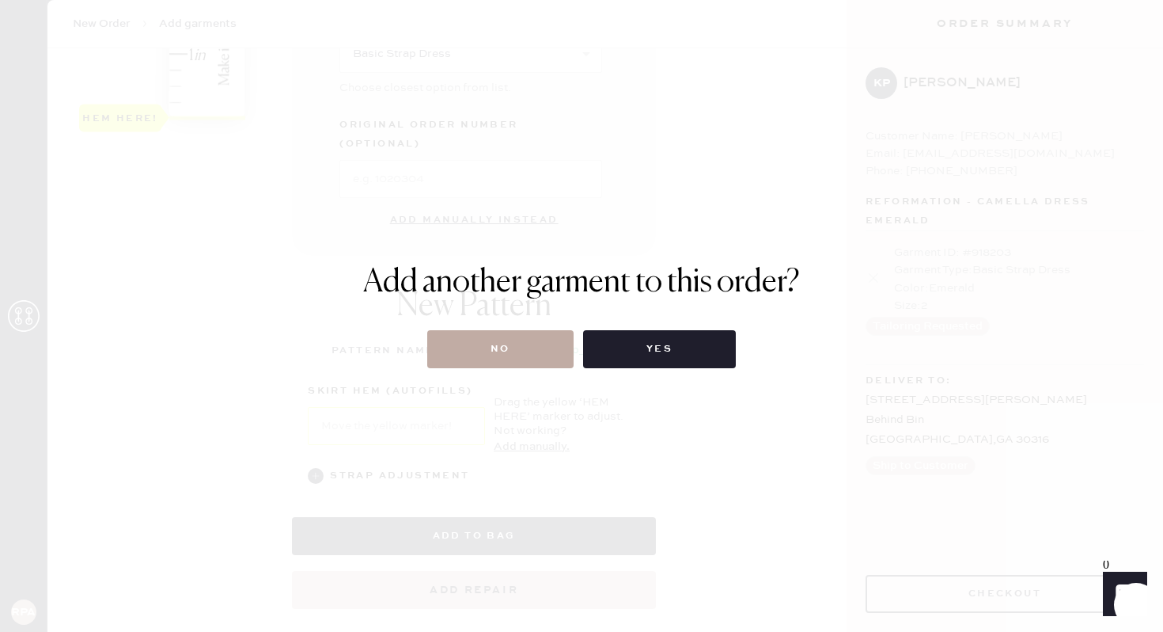
click at [513, 345] on button "No" at bounding box center [500, 349] width 146 height 38
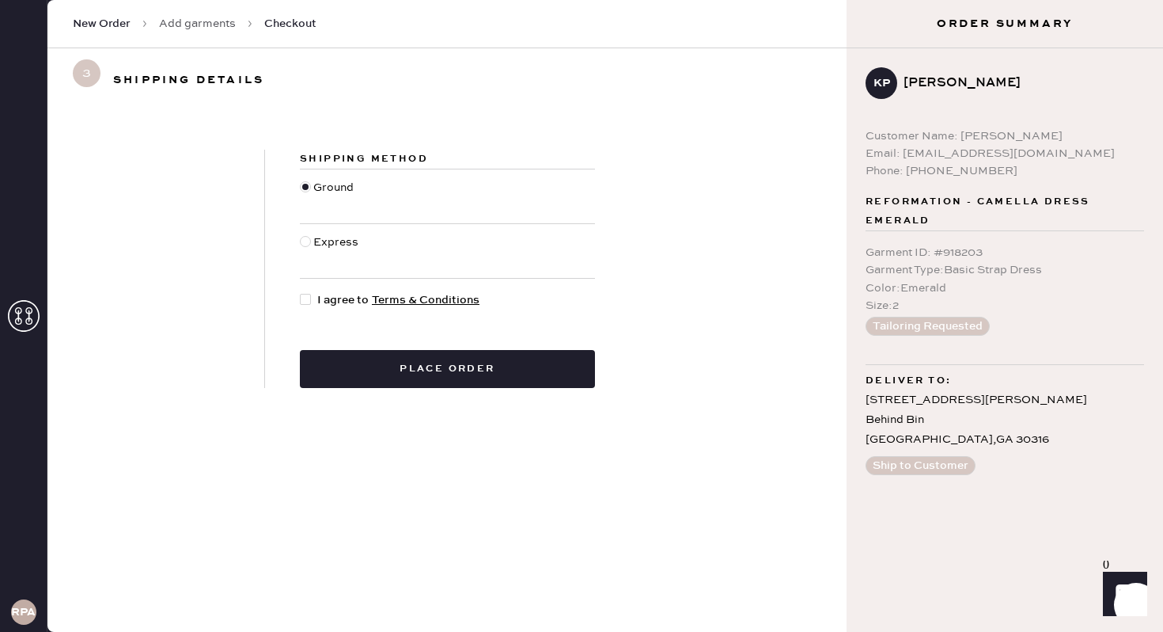
click at [310, 300] on div at bounding box center [305, 299] width 11 height 11
click at [301, 292] on input "I agree to Terms & Conditions" at bounding box center [300, 291] width 1 height 1
checkbox input "true"
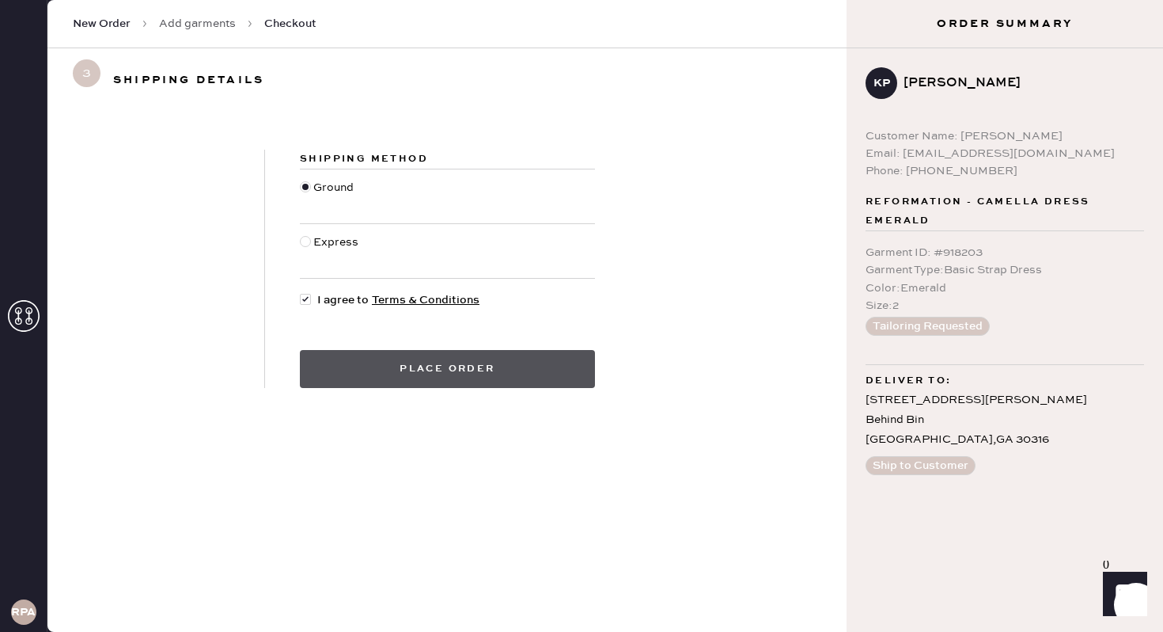
click at [461, 364] on button "Place order" at bounding box center [447, 369] width 295 height 38
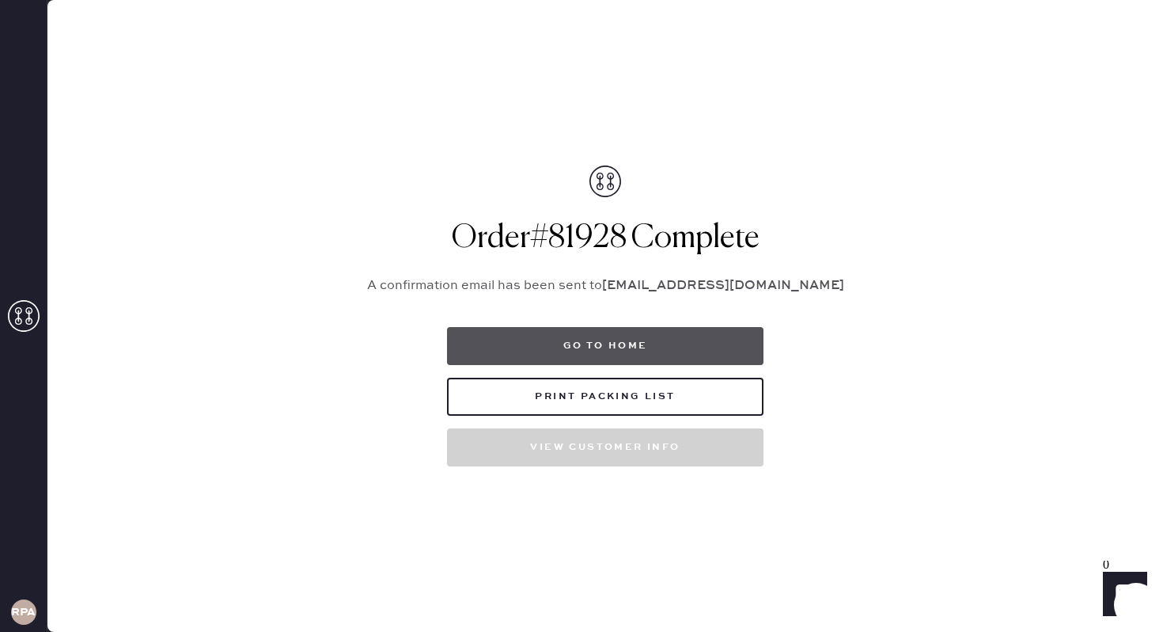
click at [605, 347] on button "Go to home" at bounding box center [605, 346] width 317 height 38
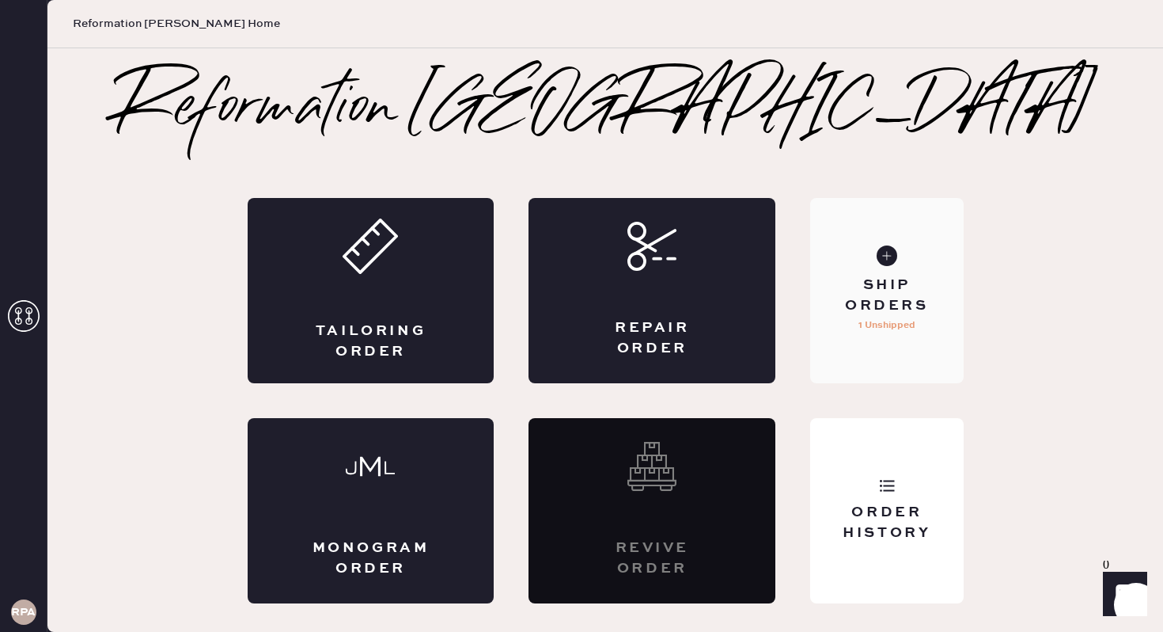
click at [895, 303] on div "Ship Orders" at bounding box center [886, 295] width 127 height 40
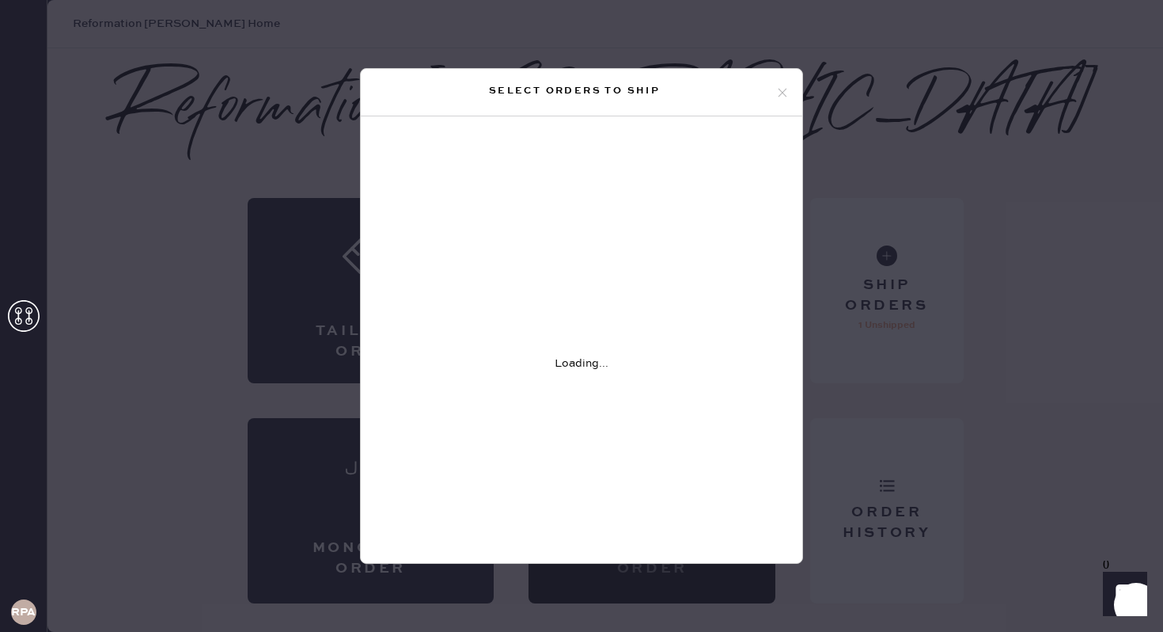
click at [777, 85] on icon at bounding box center [783, 92] width 14 height 14
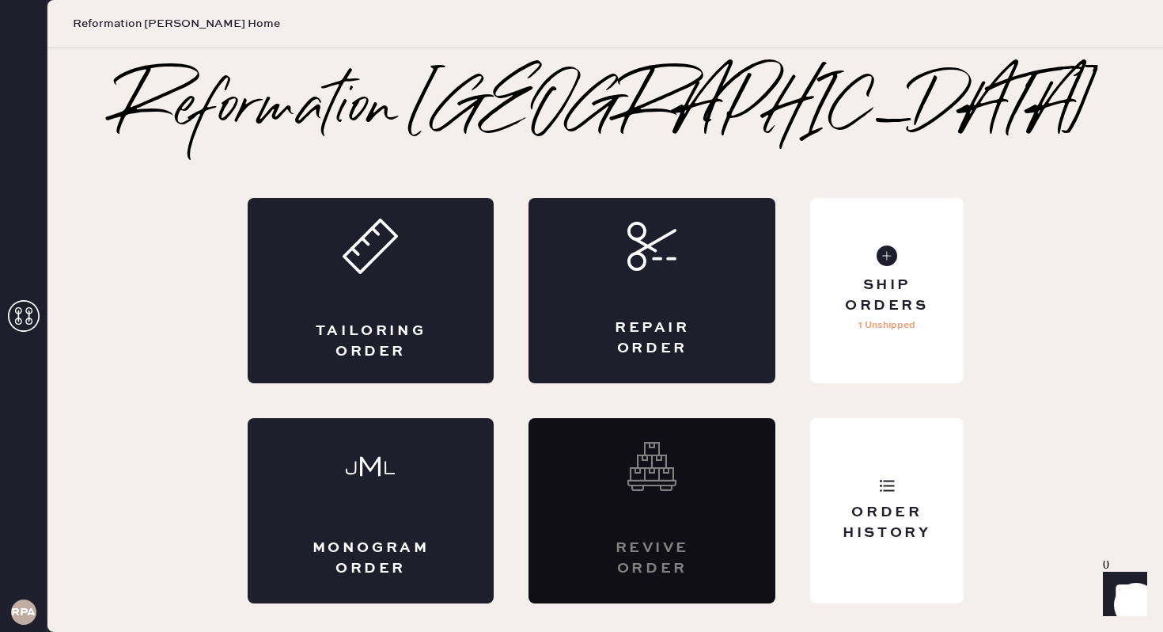
click at [876, 404] on div "Tailoring Order Repair Order Monogram Order Revive order Order History Ship Ord…" at bounding box center [606, 400] width 716 height 405
click at [873, 453] on div "Order History" at bounding box center [886, 510] width 153 height 185
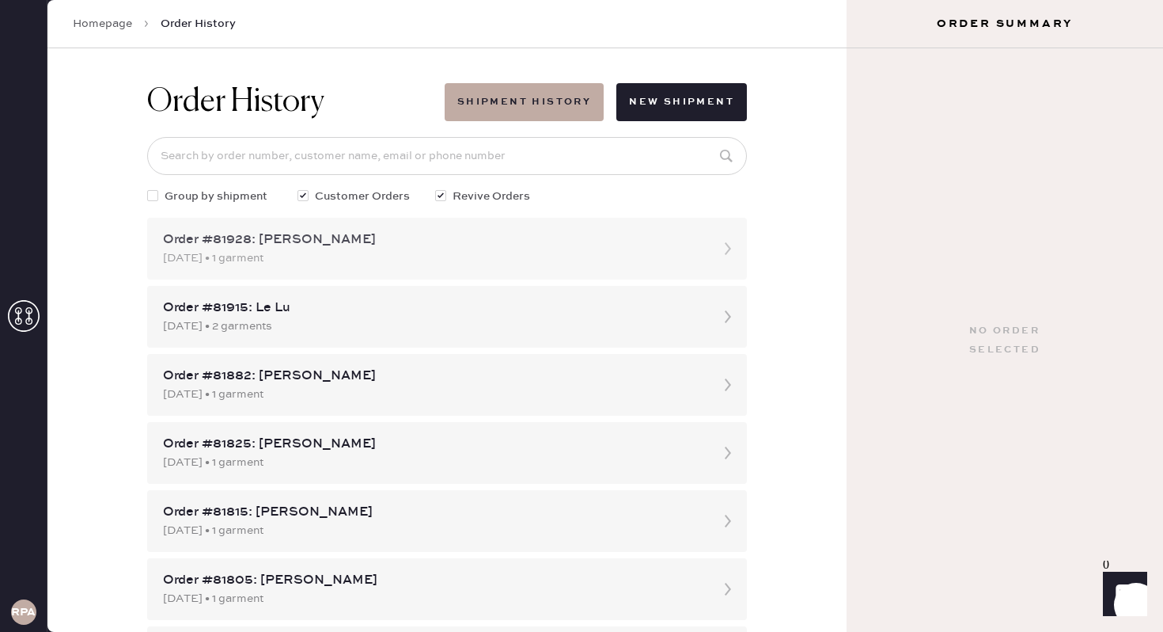
click at [252, 261] on div "[DATE] • 1 garment" at bounding box center [433, 257] width 540 height 17
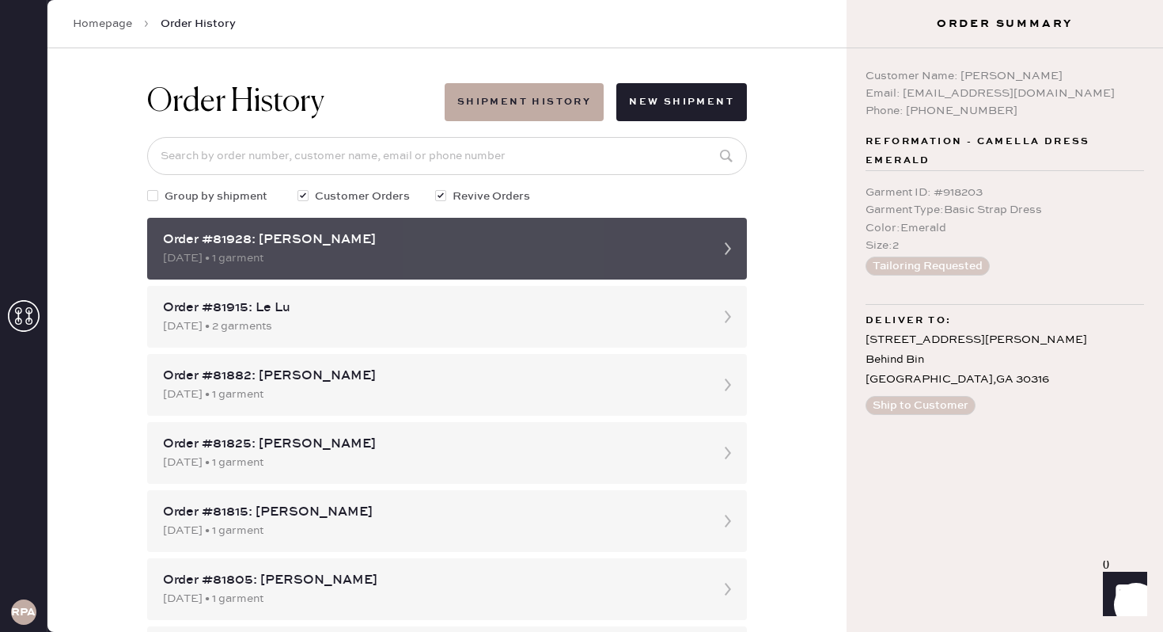
click at [716, 255] on icon at bounding box center [728, 249] width 32 height 32
click at [728, 250] on use at bounding box center [728, 248] width 6 height 13
click at [609, 246] on div "Order #81928: [PERSON_NAME]" at bounding box center [433, 239] width 540 height 19
click at [708, 246] on div "Order #81928: [PERSON_NAME] [DATE] • 1 garment" at bounding box center [447, 249] width 600 height 62
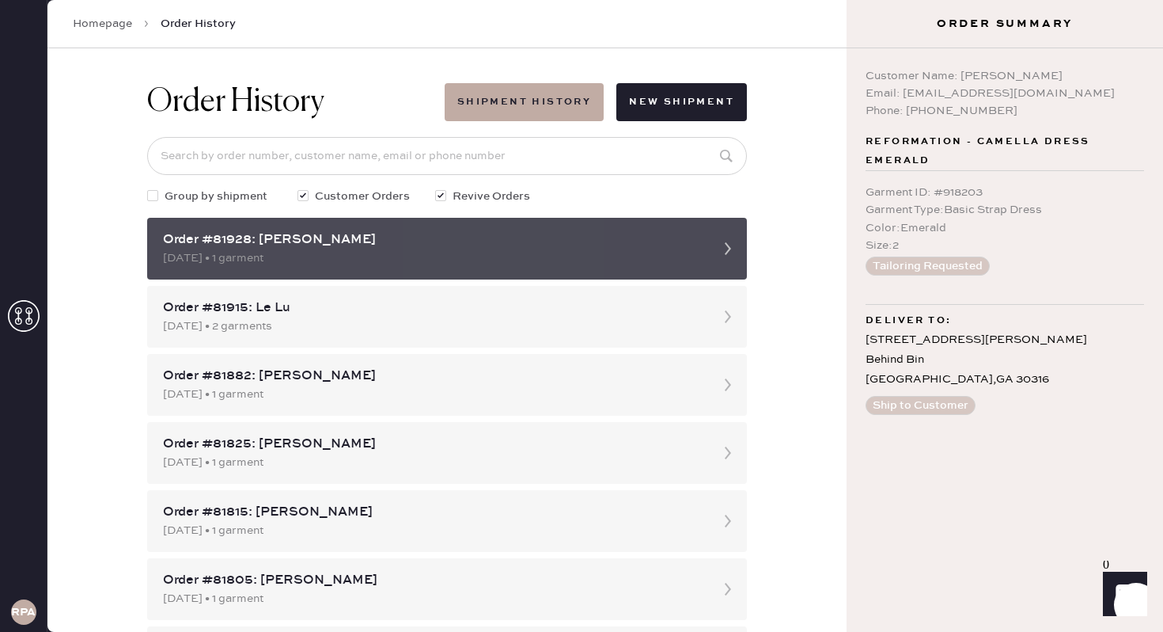
click at [715, 252] on icon at bounding box center [728, 249] width 32 height 32
click at [306, 247] on div "Order #81928: [PERSON_NAME]" at bounding box center [433, 239] width 540 height 19
